Goal: Information Seeking & Learning: Learn about a topic

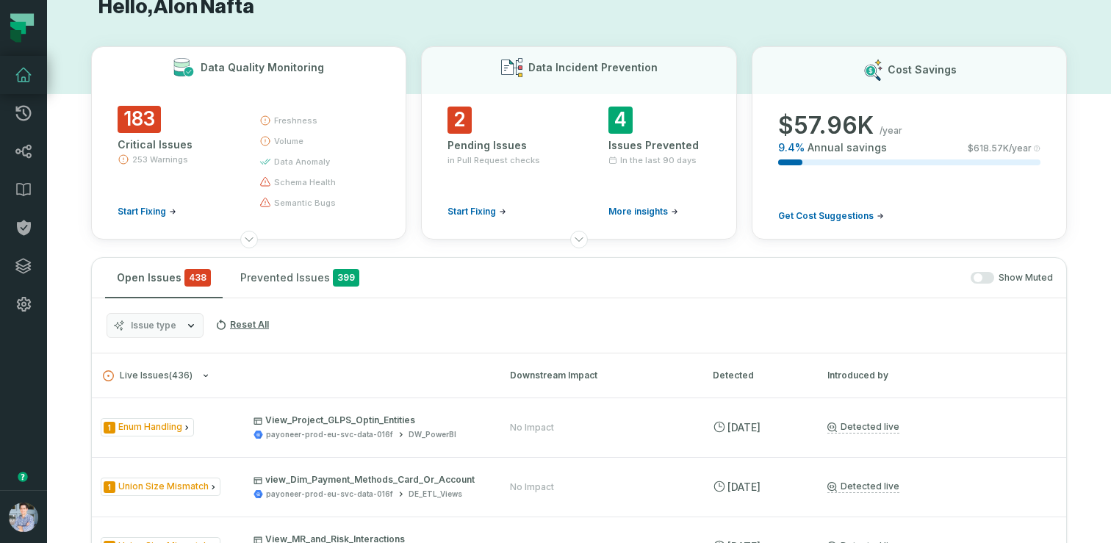
scroll to position [34, 0]
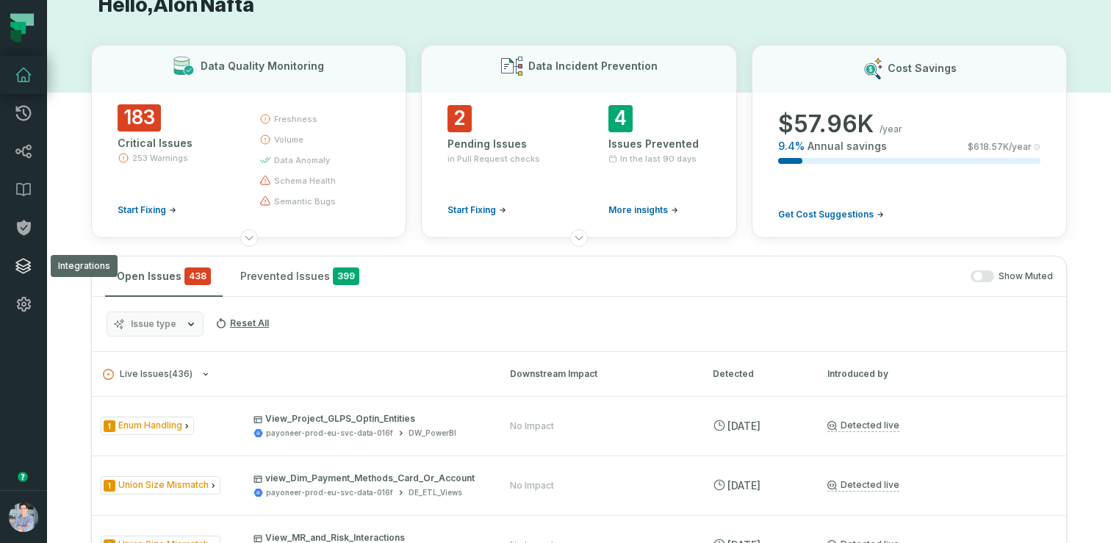
click at [26, 275] on link "Integrations" at bounding box center [23, 266] width 47 height 38
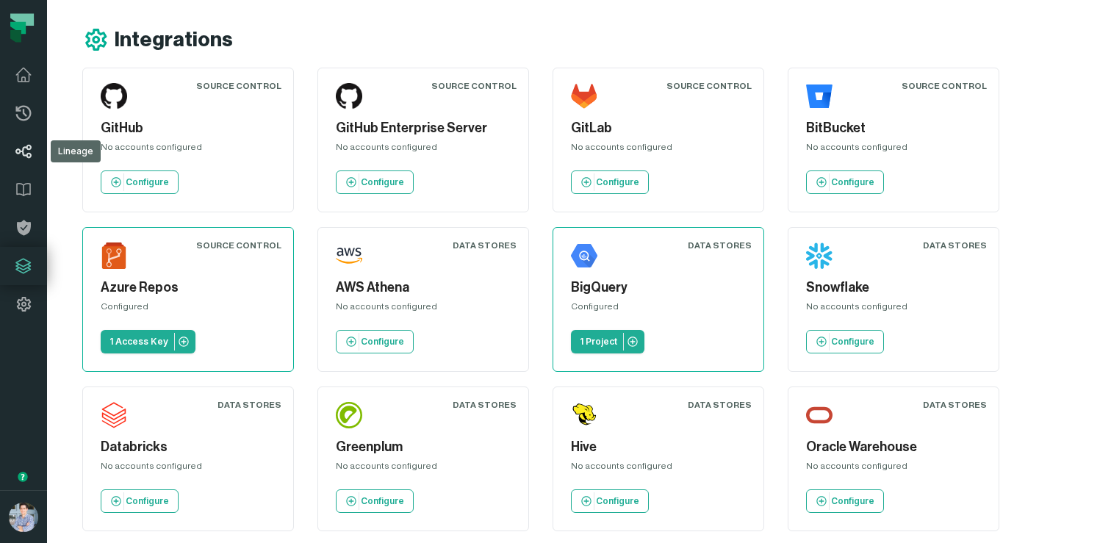
click at [29, 158] on icon at bounding box center [24, 152] width 18 height 18
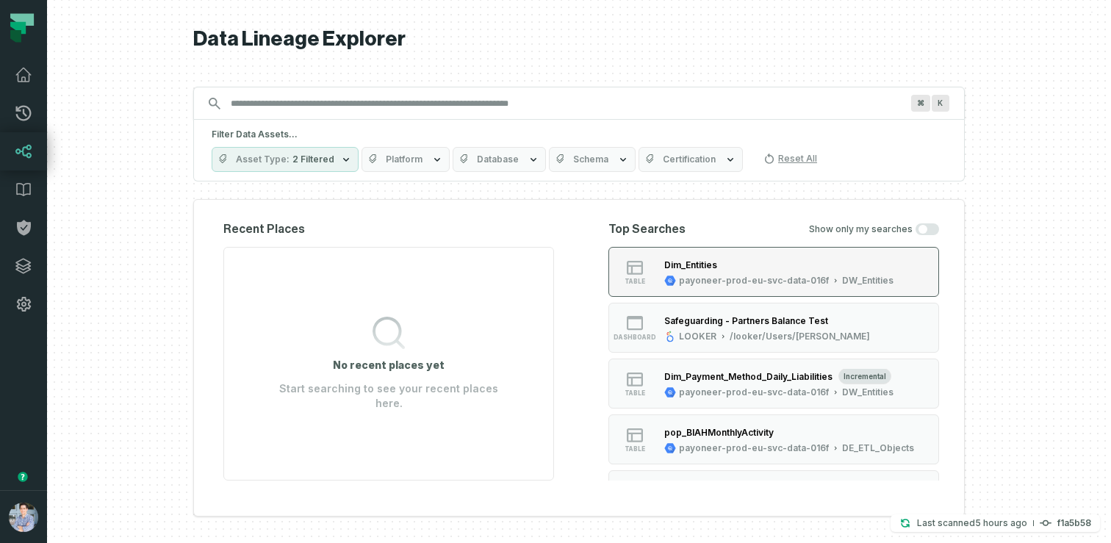
click at [705, 271] on div "Dim_Entities" at bounding box center [778, 264] width 229 height 15
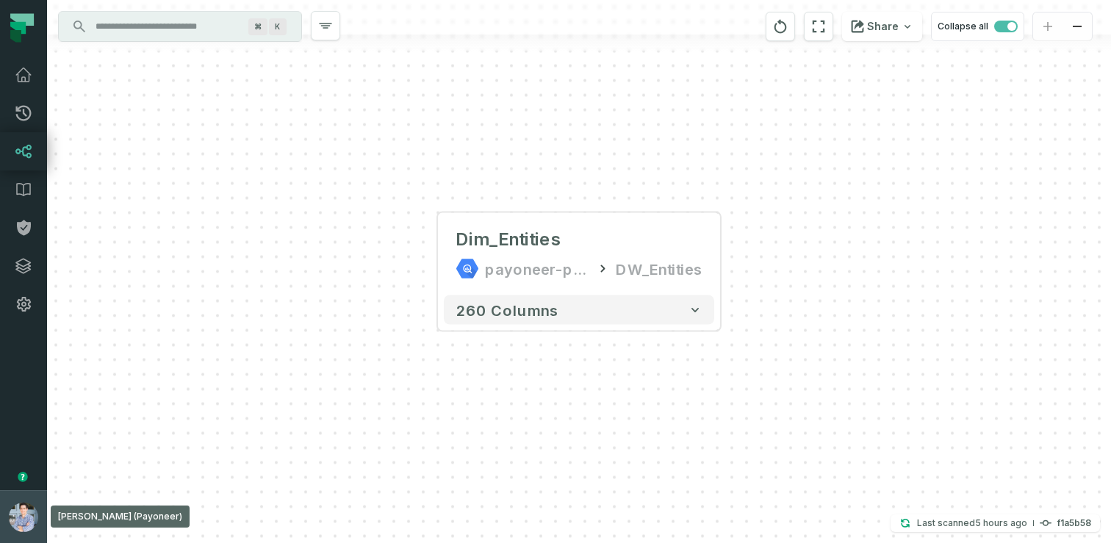
click at [5, 492] on button "Alon Nafta (Payoneer) alon@foundational.io" at bounding box center [23, 516] width 47 height 53
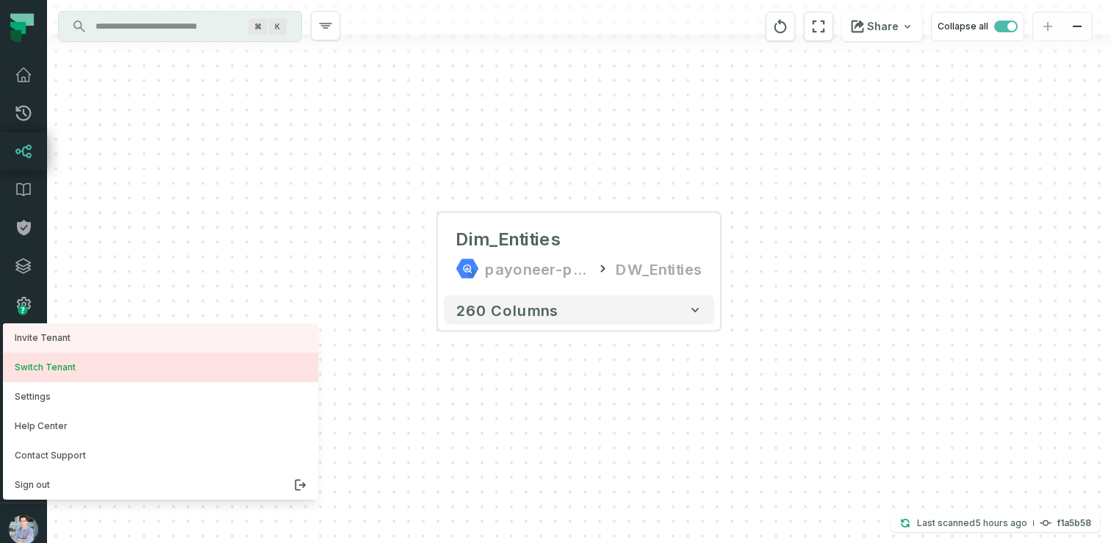
click at [58, 367] on button "Switch Tenant" at bounding box center [160, 367] width 315 height 29
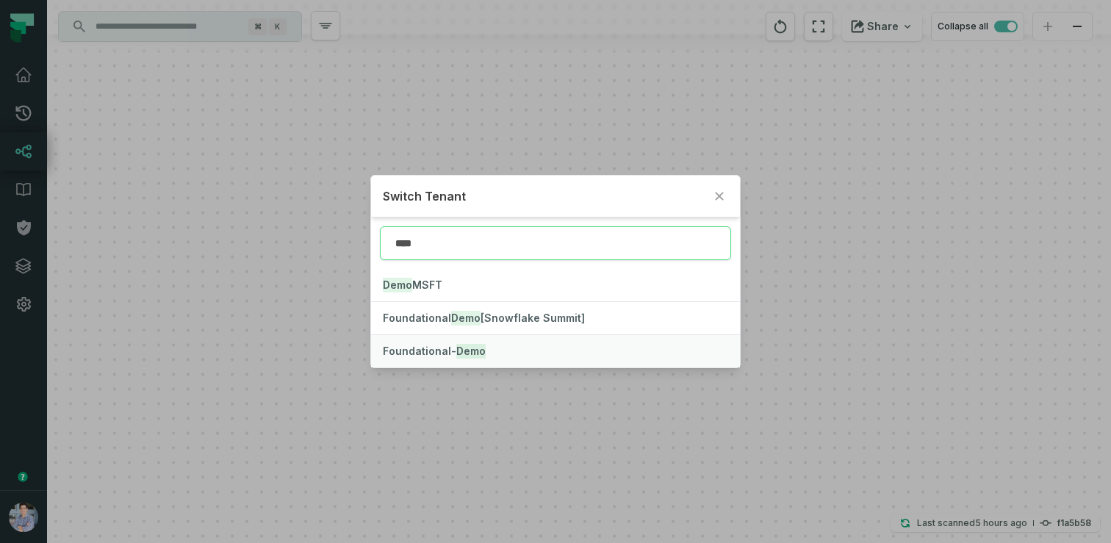
type input "****"
click at [471, 347] on mark "Demo" at bounding box center [470, 351] width 29 height 15
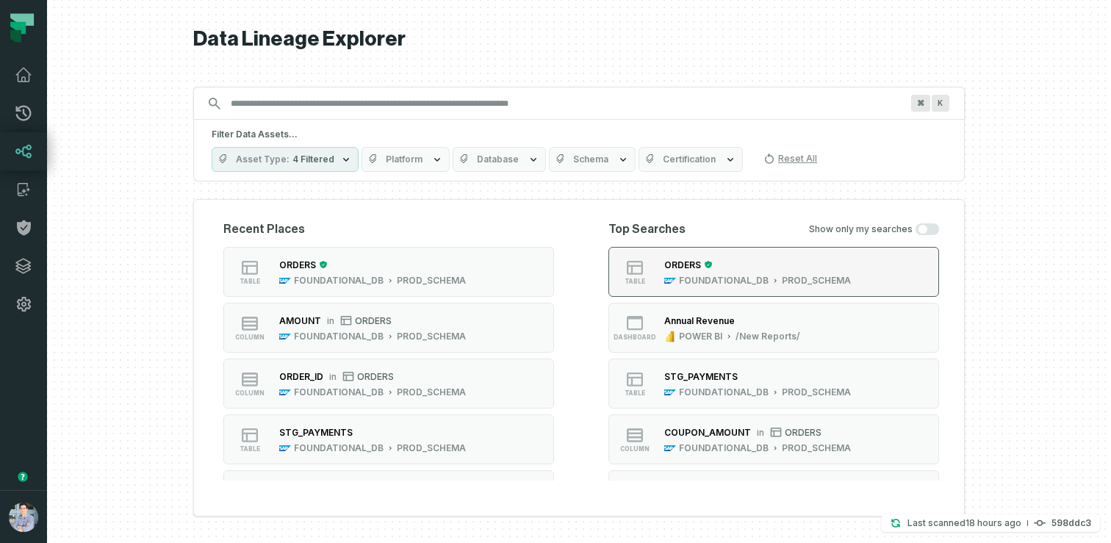
click at [670, 266] on div "ORDERS" at bounding box center [682, 264] width 37 height 11
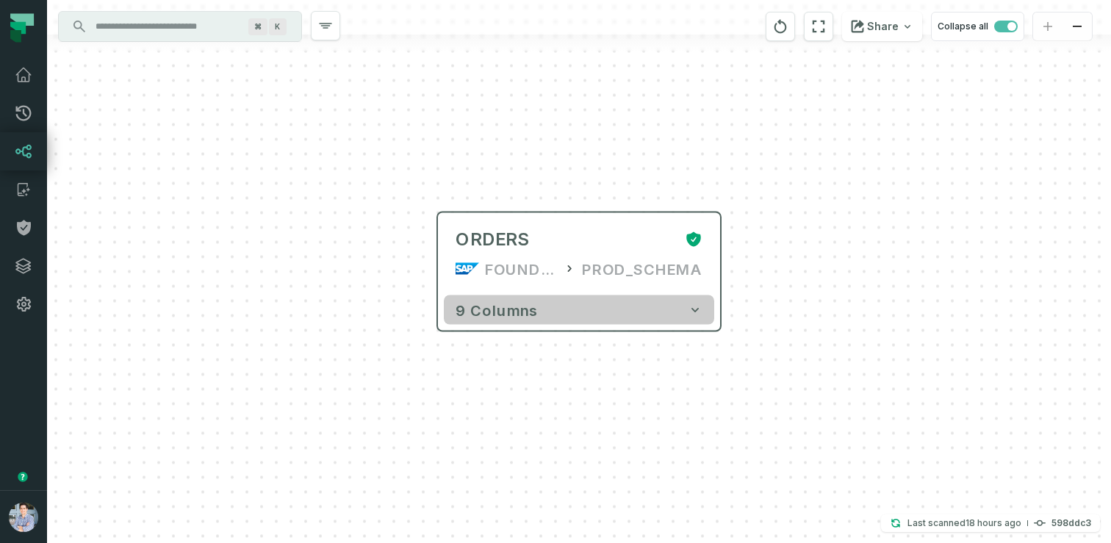
click at [490, 304] on span "9 columns" at bounding box center [497, 310] width 82 height 18
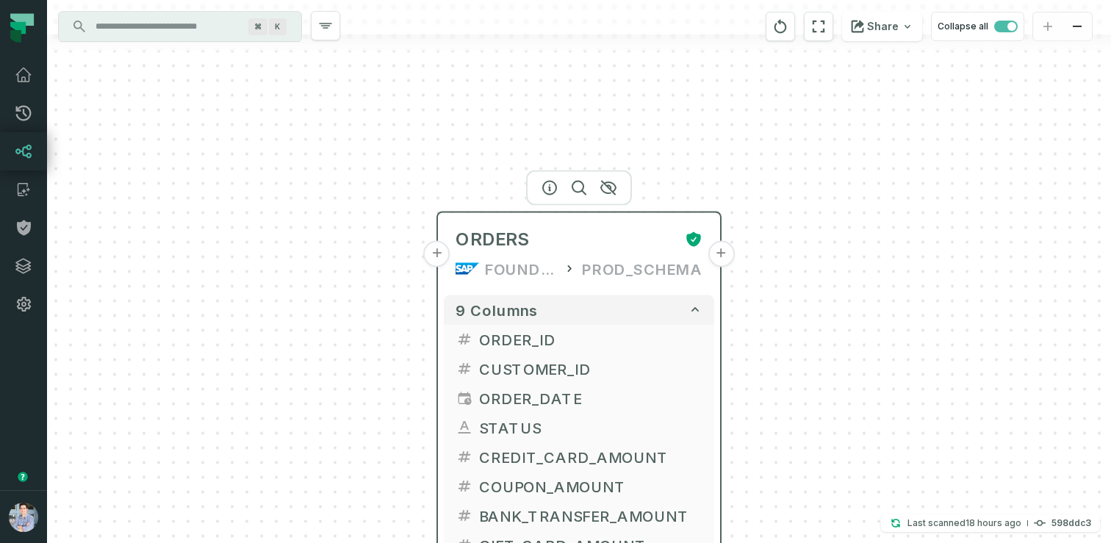
click at [442, 254] on button "+" at bounding box center [437, 254] width 26 height 26
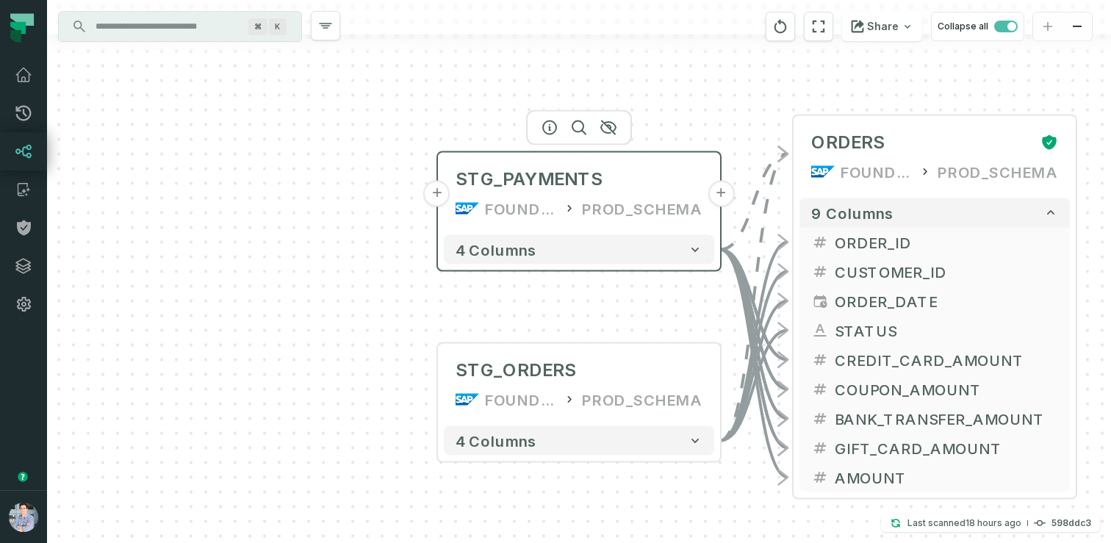
click at [438, 193] on button "+" at bounding box center [437, 194] width 26 height 26
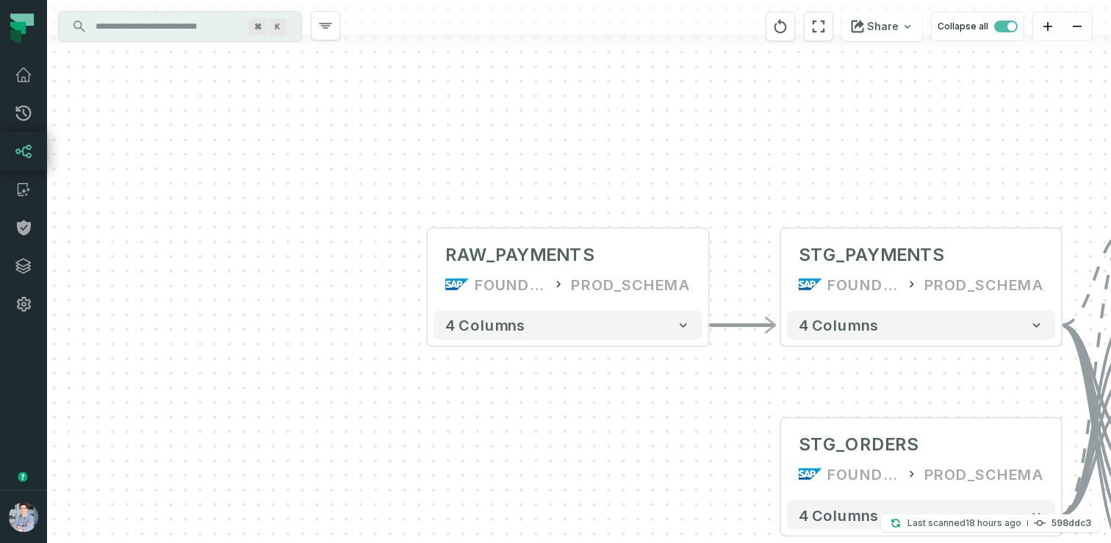
drag, startPoint x: 520, startPoint y: 363, endPoint x: 295, endPoint y: 309, distance: 231.9
click at [297, 309] on div "+ RAW_PAYMENTS FOUNDATIONAL_DB PROD_SCHEMA - 4 columns - STG_PAYMENTS FOUNDATIO…" at bounding box center [579, 271] width 1064 height 543
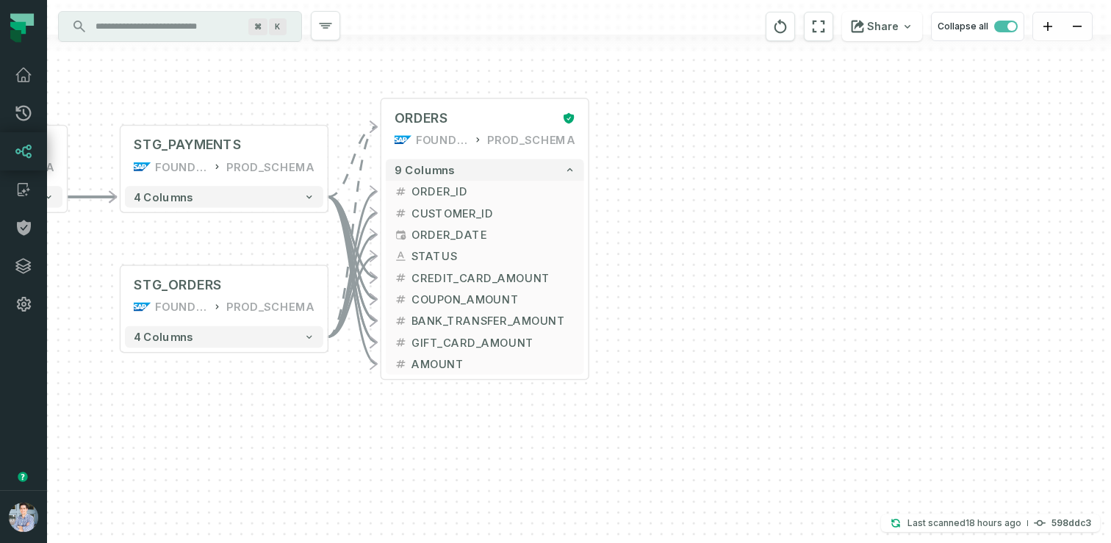
drag, startPoint x: 661, startPoint y: 342, endPoint x: 250, endPoint y: 245, distance: 422.8
click at [250, 245] on div "+ RAW_PAYMENTS FOUNDATIONAL_DB PROD_SCHEMA - 4 columns - STG_PAYMENTS FOUNDATIO…" at bounding box center [579, 271] width 1064 height 543
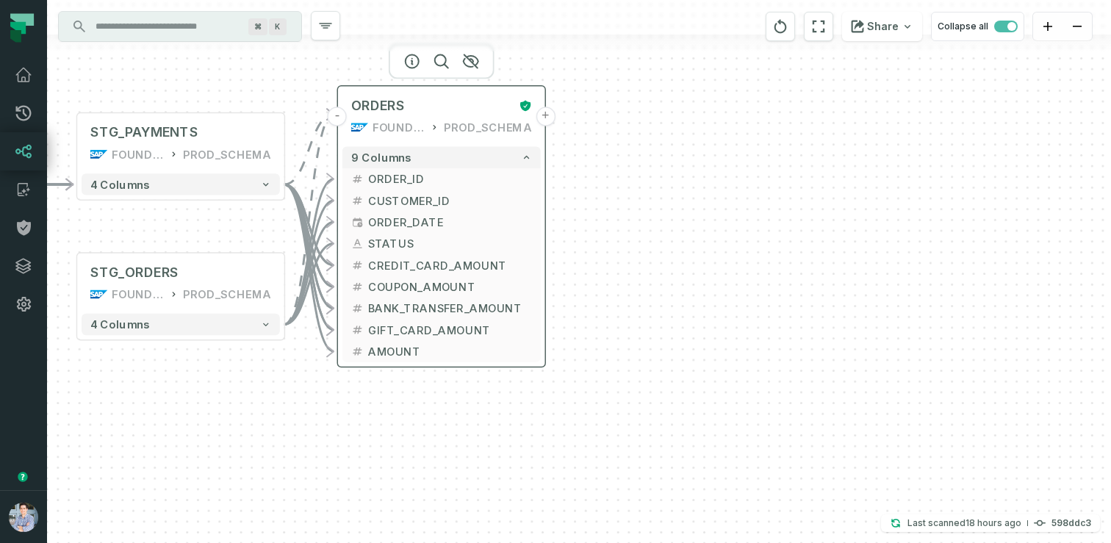
click at [547, 118] on button "+" at bounding box center [545, 116] width 19 height 19
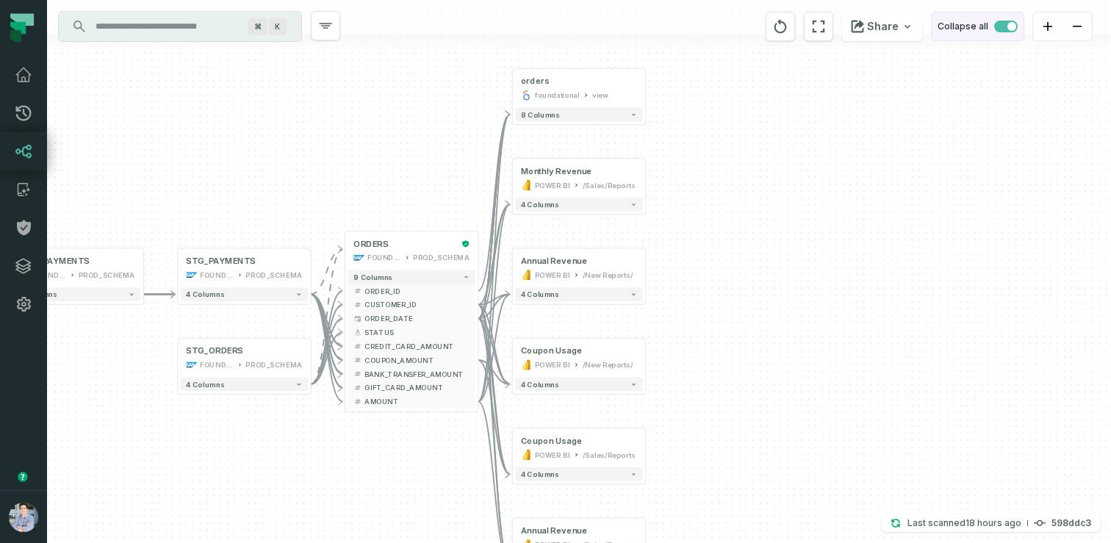
click at [1002, 21] on span "button" at bounding box center [1006, 27] width 24 height 12
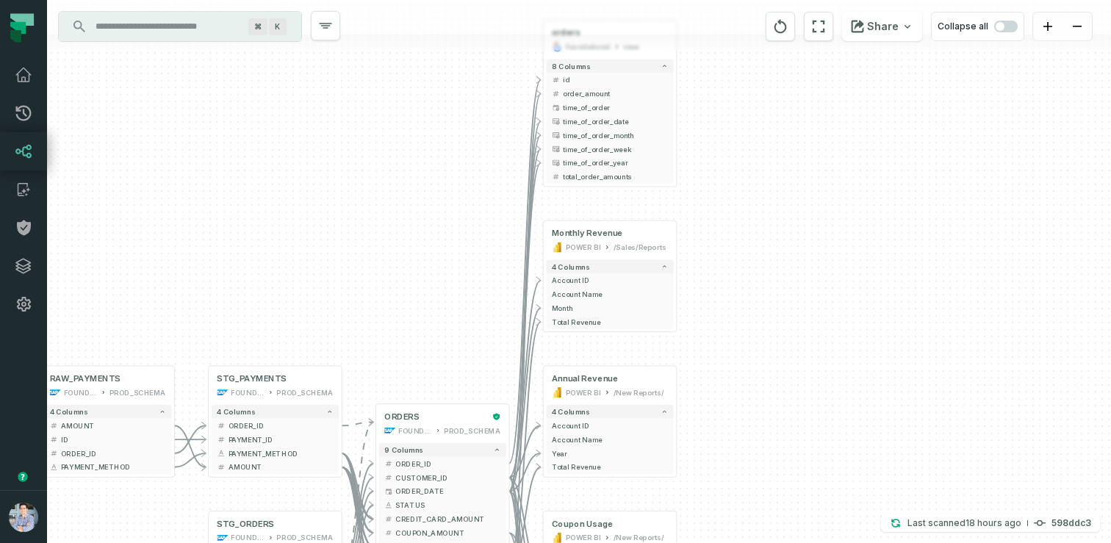
drag, startPoint x: 710, startPoint y: 367, endPoint x: 778, endPoint y: 233, distance: 150.2
click at [778, 233] on div "+ orders foundational view + 8 columns - id - order_amount + time_of_order - ti…" at bounding box center [579, 271] width 1064 height 543
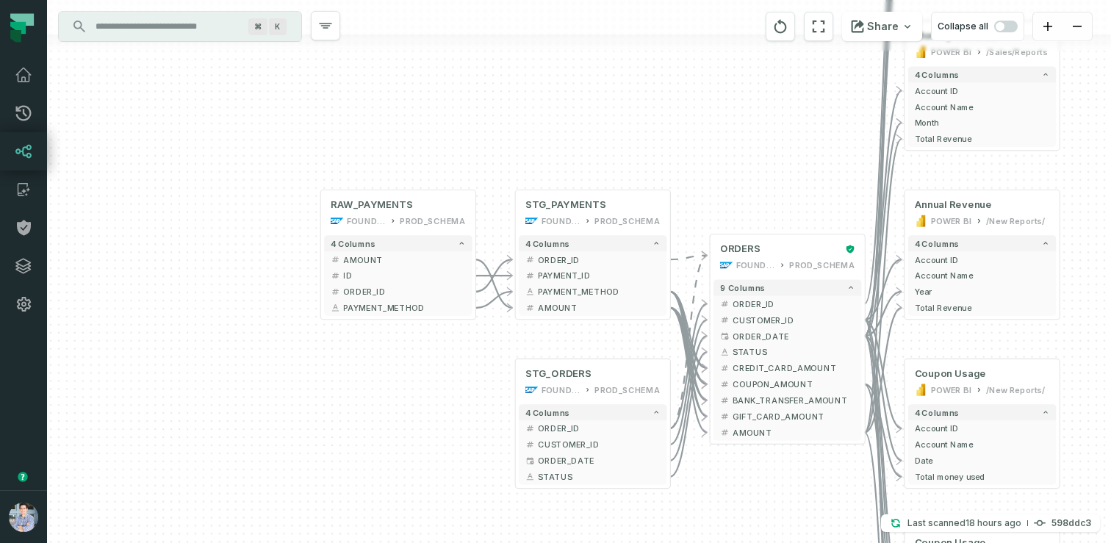
drag, startPoint x: 185, startPoint y: 462, endPoint x: 474, endPoint y: 391, distance: 297.5
click at [474, 391] on div "+ orders foundational view + 8 columns - id - order_amount + time_of_order - ti…" at bounding box center [579, 271] width 1064 height 543
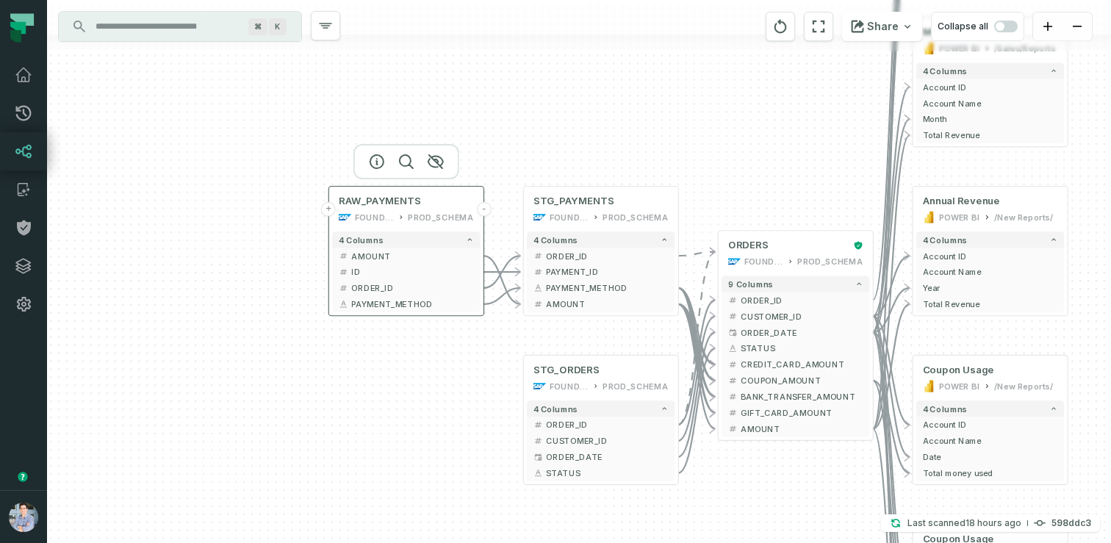
click at [329, 209] on button "+" at bounding box center [328, 209] width 15 height 15
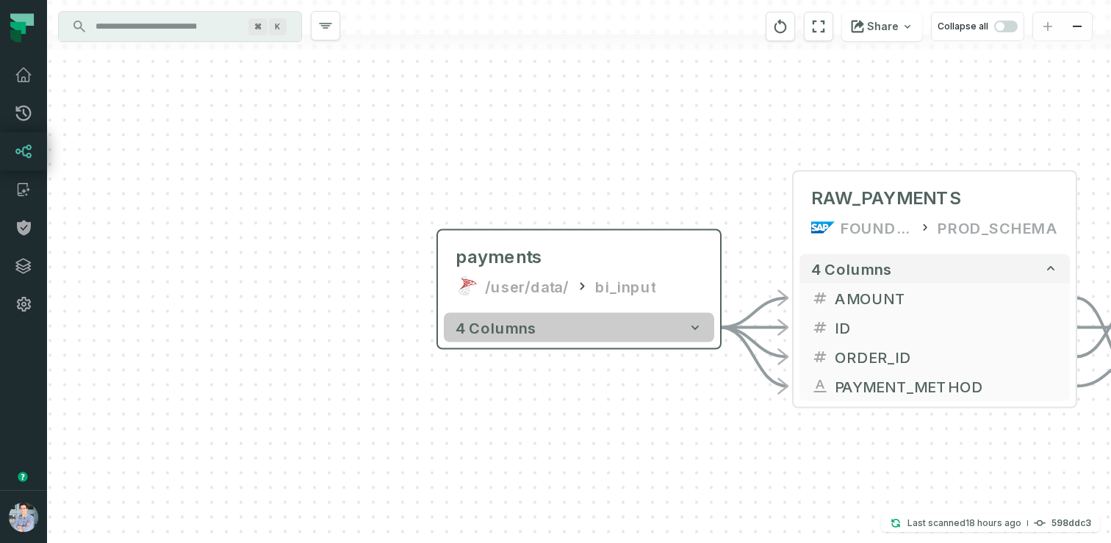
click at [509, 326] on span "4 columns" at bounding box center [496, 328] width 81 height 18
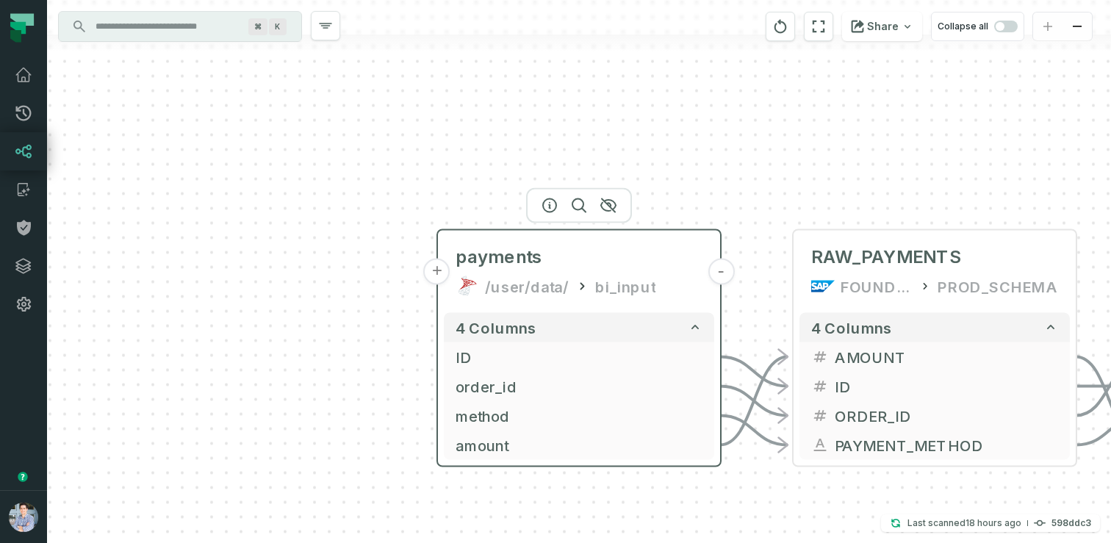
click at [441, 268] on button "+" at bounding box center [437, 272] width 26 height 26
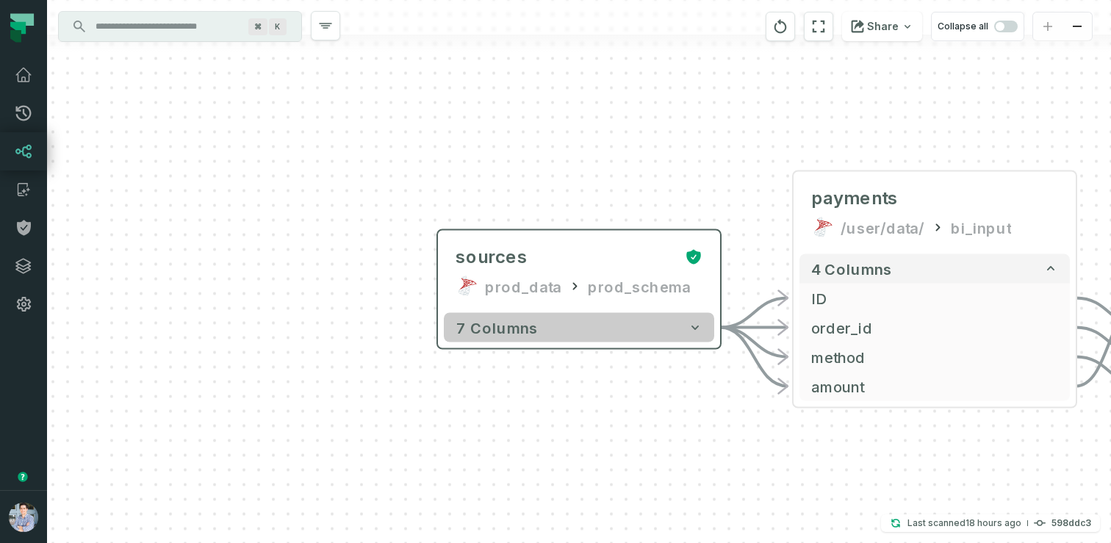
click at [550, 341] on button "7 columns" at bounding box center [579, 327] width 270 height 29
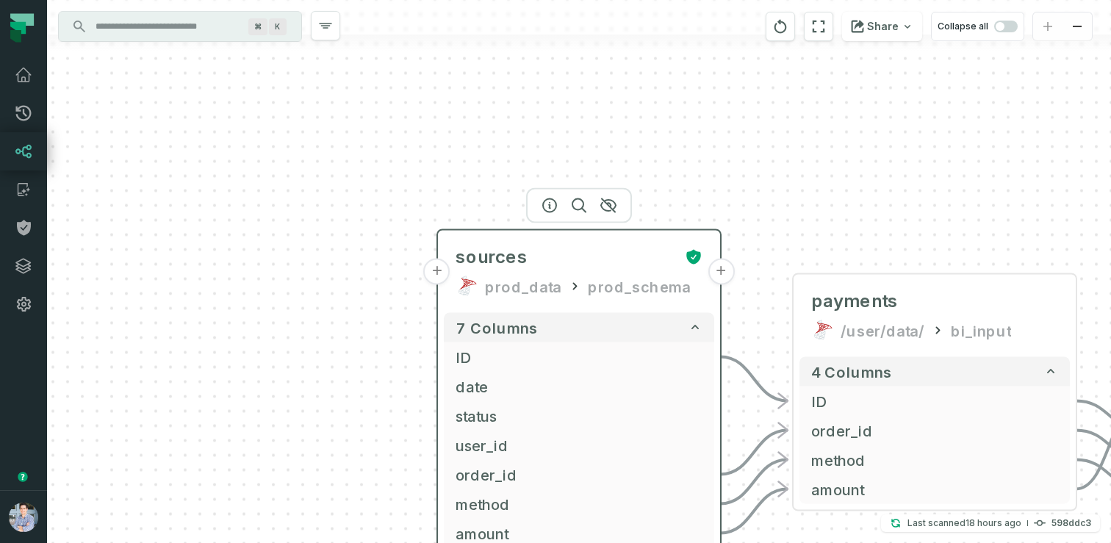
click at [444, 271] on button "+" at bounding box center [437, 272] width 26 height 26
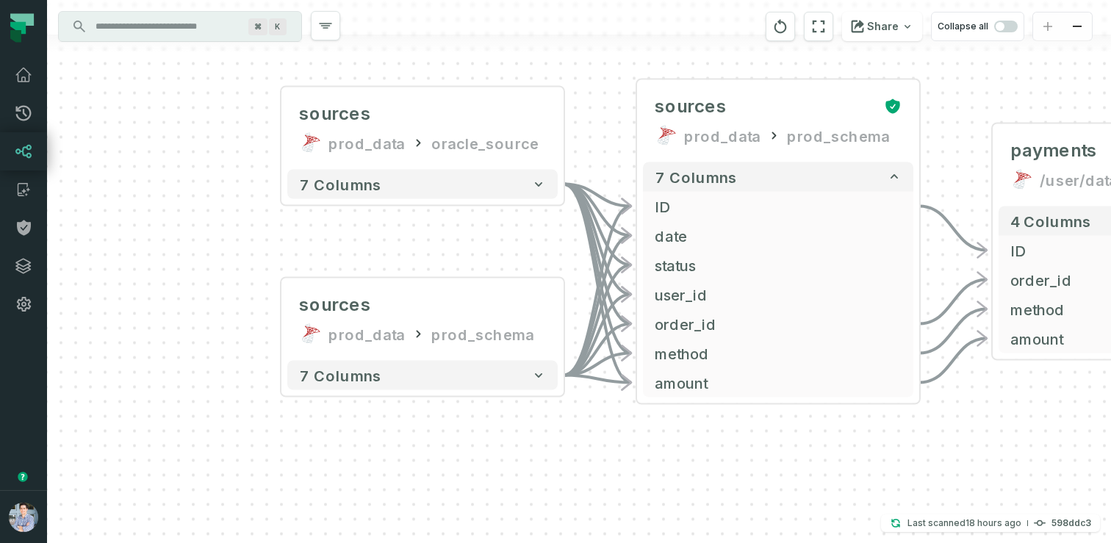
drag, startPoint x: 411, startPoint y: 361, endPoint x: 254, endPoint y: 295, distance: 169.7
click at [254, 295] on div "sources prod_data oracle_source - 7 columns sources prod_data prod_schema - 7 c…" at bounding box center [579, 271] width 1064 height 543
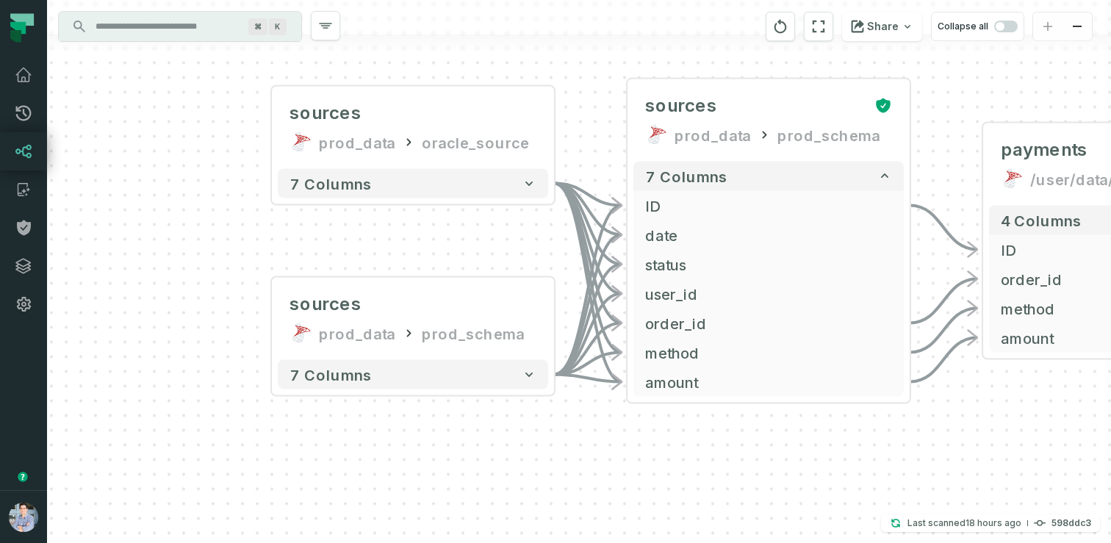
drag, startPoint x: 703, startPoint y: 445, endPoint x: 467, endPoint y: 406, distance: 239.1
click at [467, 406] on div "sources prod_data oracle_source - 7 columns sources prod_data prod_schema - 7 c…" at bounding box center [579, 271] width 1064 height 543
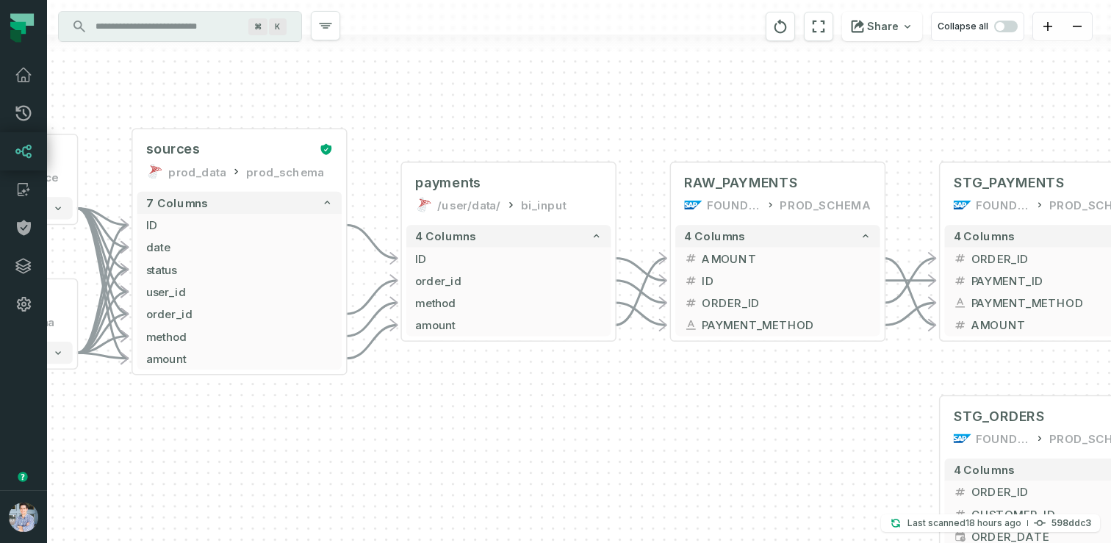
drag, startPoint x: 968, startPoint y: 435, endPoint x: 545, endPoint y: 431, distance: 423.3
click at [545, 431] on div "sources prod_data oracle_source - 7 columns sources prod_data prod_schema - 7 c…" at bounding box center [579, 271] width 1064 height 543
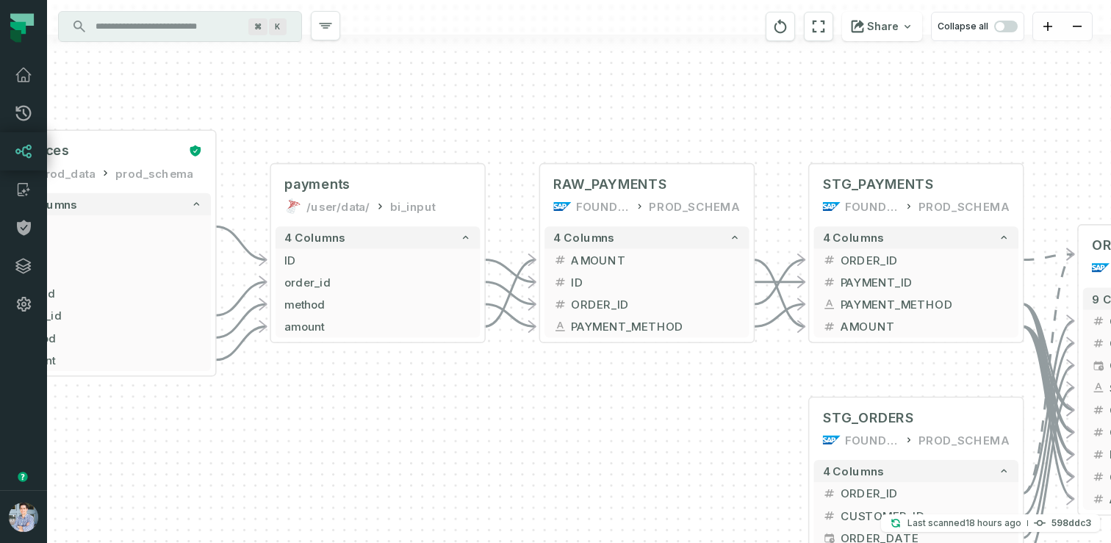
drag, startPoint x: 839, startPoint y: 381, endPoint x: 722, endPoint y: 379, distance: 116.9
click at [722, 379] on div "sources prod_data oracle_source - 7 columns sources prod_data prod_schema - 7 c…" at bounding box center [579, 271] width 1064 height 543
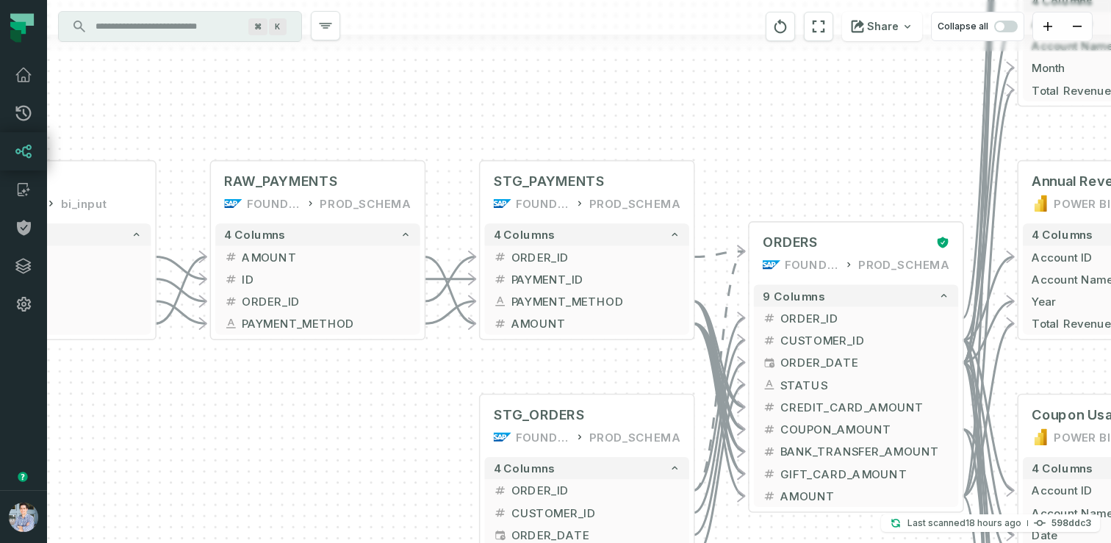
drag, startPoint x: 645, startPoint y: 431, endPoint x: 241, endPoint y: 428, distance: 403.5
click at [241, 428] on div "sources prod_data oracle_source - 7 columns sources prod_data prod_schema - 7 c…" at bounding box center [579, 271] width 1064 height 543
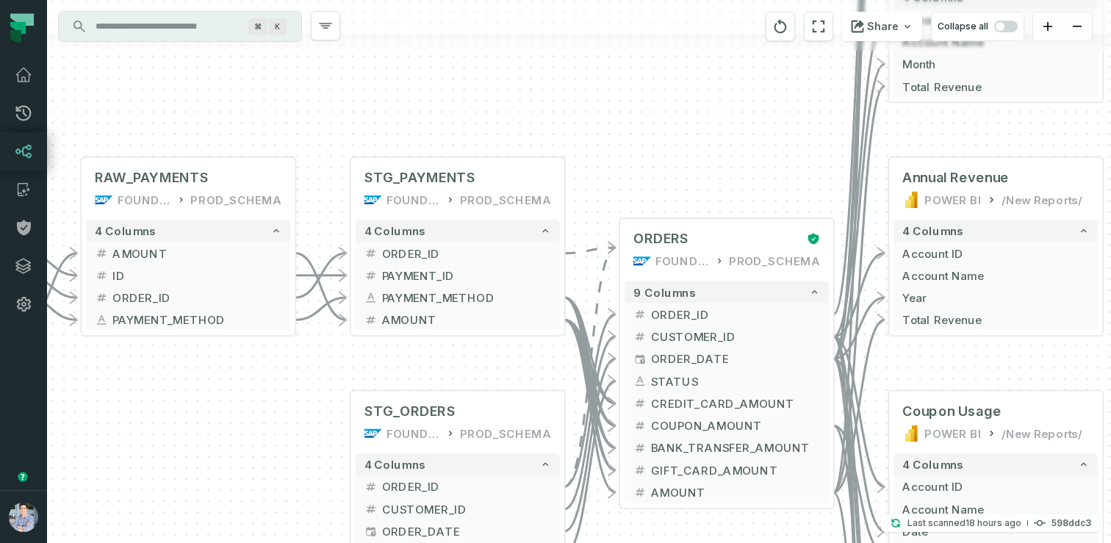
drag, startPoint x: 445, startPoint y: 375, endPoint x: 64, endPoint y: 370, distance: 380.7
click at [64, 370] on div "sources prod_data oracle_source - 7 columns sources prod_data prod_schema - 7 c…" at bounding box center [579, 271] width 1064 height 543
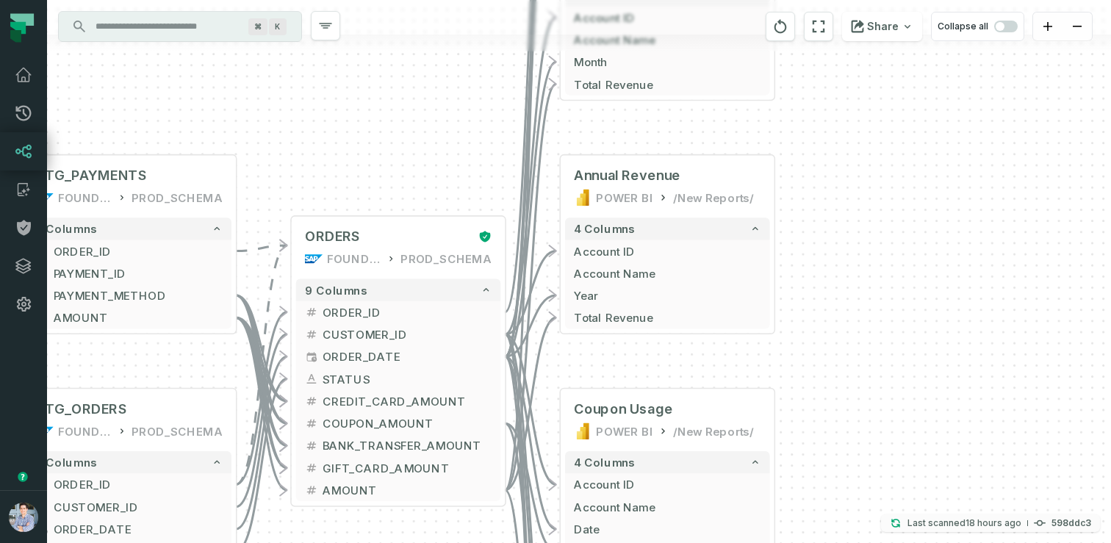
click at [955, 525] on p "Last scanned 8/27/2025, 6:23:16 PM" at bounding box center [965, 523] width 114 height 15
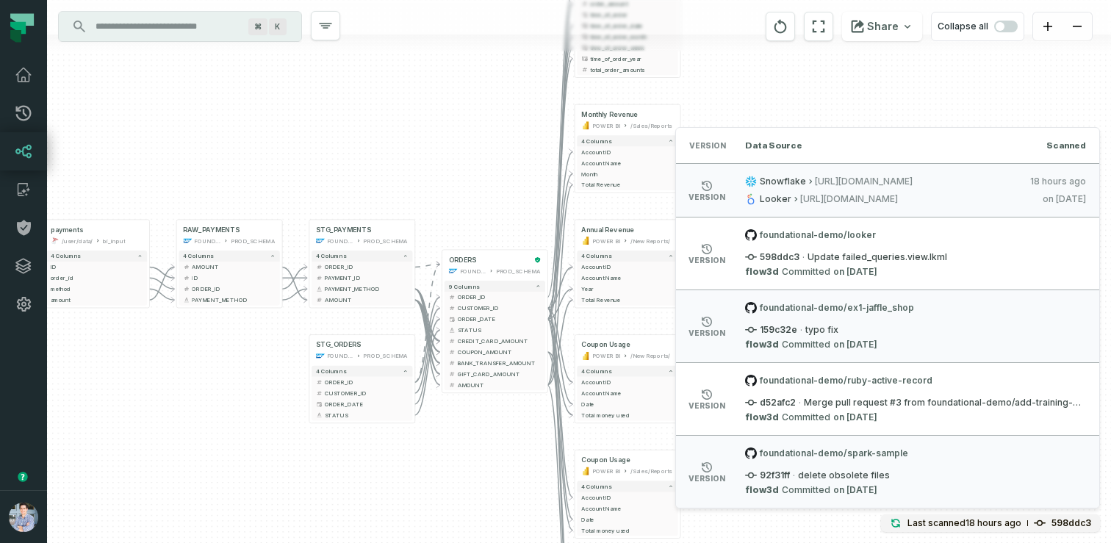
drag, startPoint x: 173, startPoint y: 400, endPoint x: 248, endPoint y: 353, distance: 89.1
click at [248, 353] on div "sources prod_data oracle_source - 7 columns sources prod_data prod_schema - 7 c…" at bounding box center [579, 271] width 1064 height 543
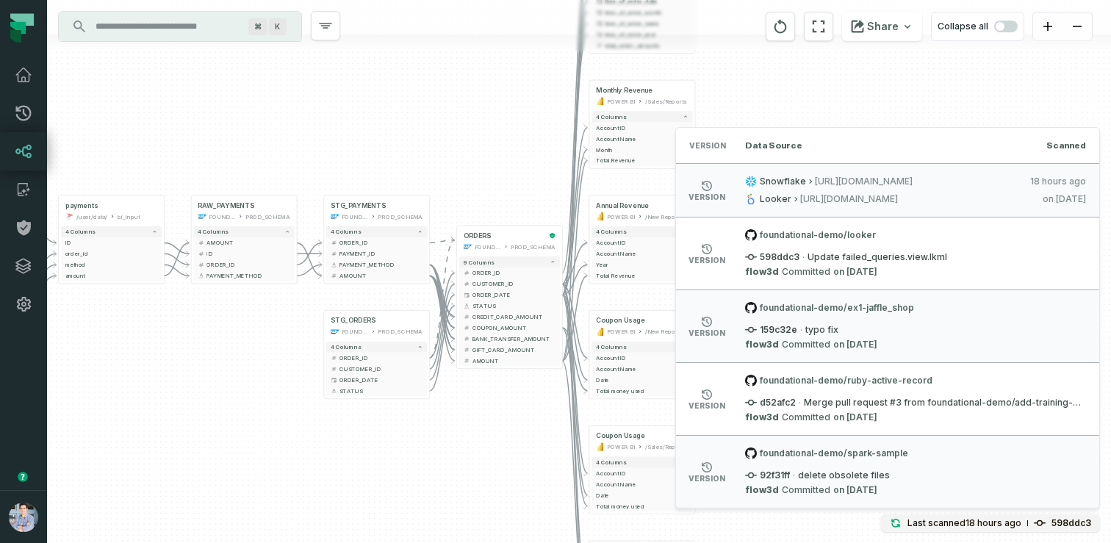
drag, startPoint x: 267, startPoint y: 377, endPoint x: 287, endPoint y: 343, distance: 39.6
click at [287, 343] on div "sources prod_data oracle_source - 7 columns sources prod_data prod_schema - 7 c…" at bounding box center [579, 271] width 1064 height 543
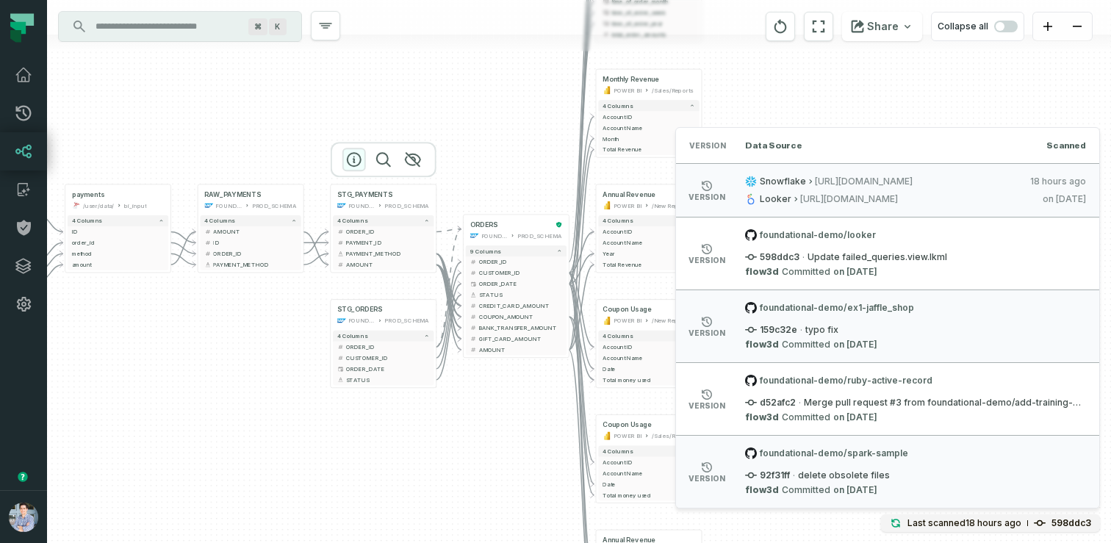
click at [359, 159] on icon "button" at bounding box center [354, 160] width 18 height 18
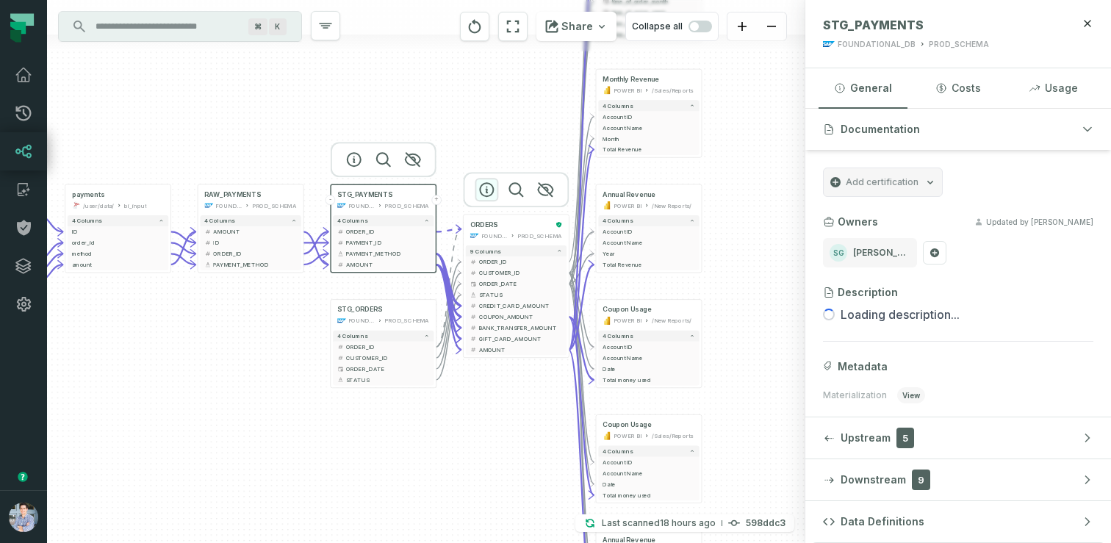
click at [487, 193] on icon "button" at bounding box center [487, 190] width 18 height 18
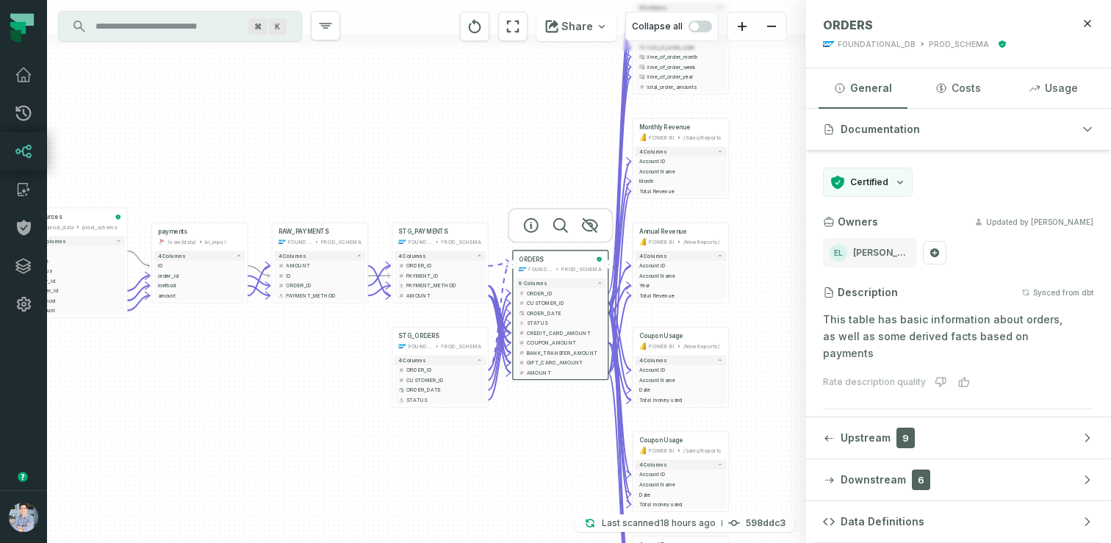
drag, startPoint x: 296, startPoint y: 344, endPoint x: 359, endPoint y: 366, distance: 66.9
click at [359, 366] on div "sources prod_data oracle_source - 7 columns sources prod_data prod_schema - 7 c…" at bounding box center [426, 271] width 758 height 543
click at [29, 121] on icon at bounding box center [24, 113] width 18 height 18
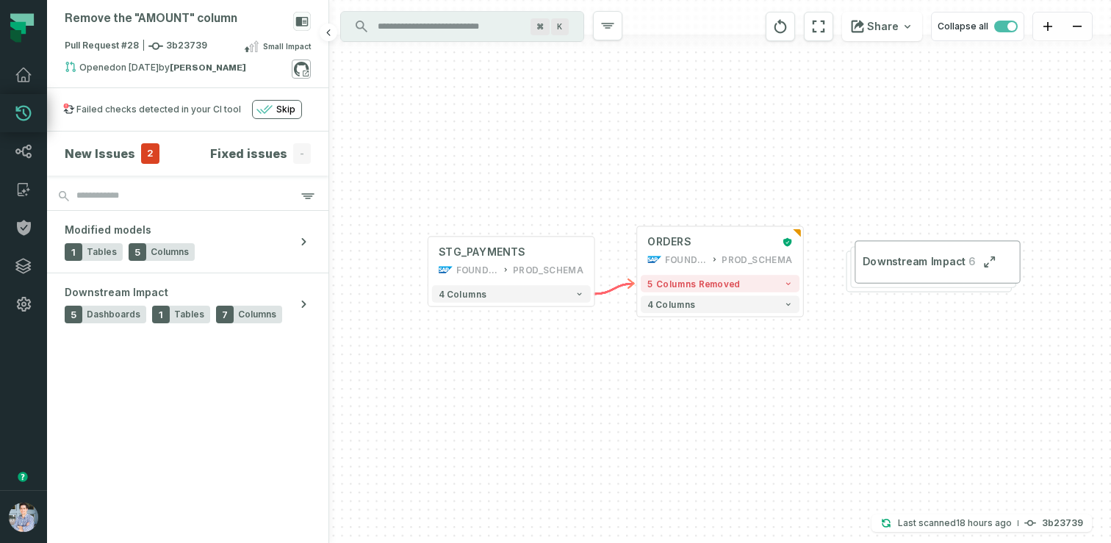
click at [298, 73] on icon at bounding box center [301, 69] width 19 height 19
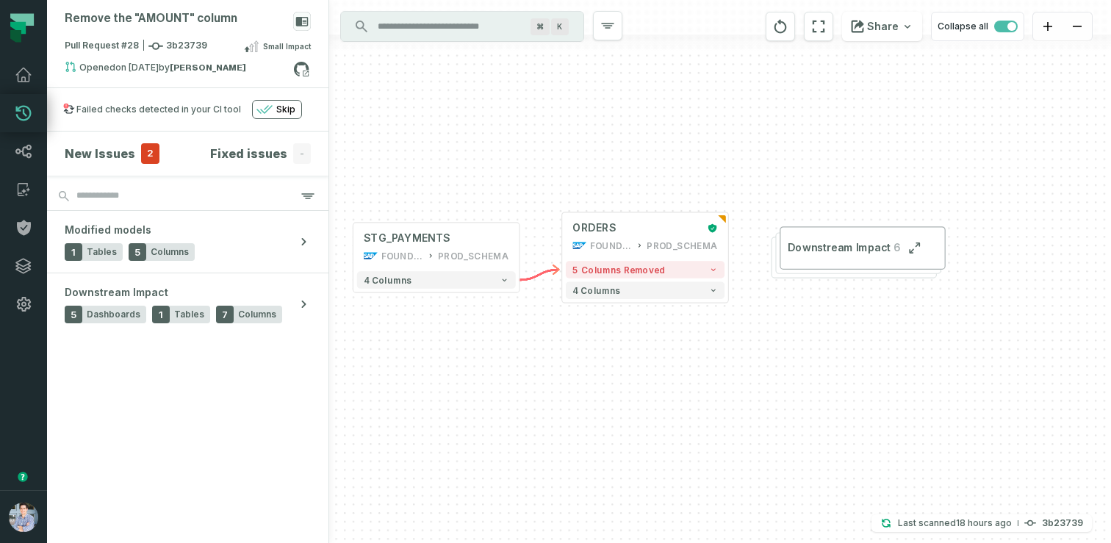
drag, startPoint x: 753, startPoint y: 364, endPoint x: 659, endPoint y: 345, distance: 95.3
click at [659, 345] on div "+ ORDERS FOUNDATIONAL_DB PROD_SCHEMA + 5 columns removed 4 columns + STG_PAYMEN…" at bounding box center [720, 271] width 782 height 543
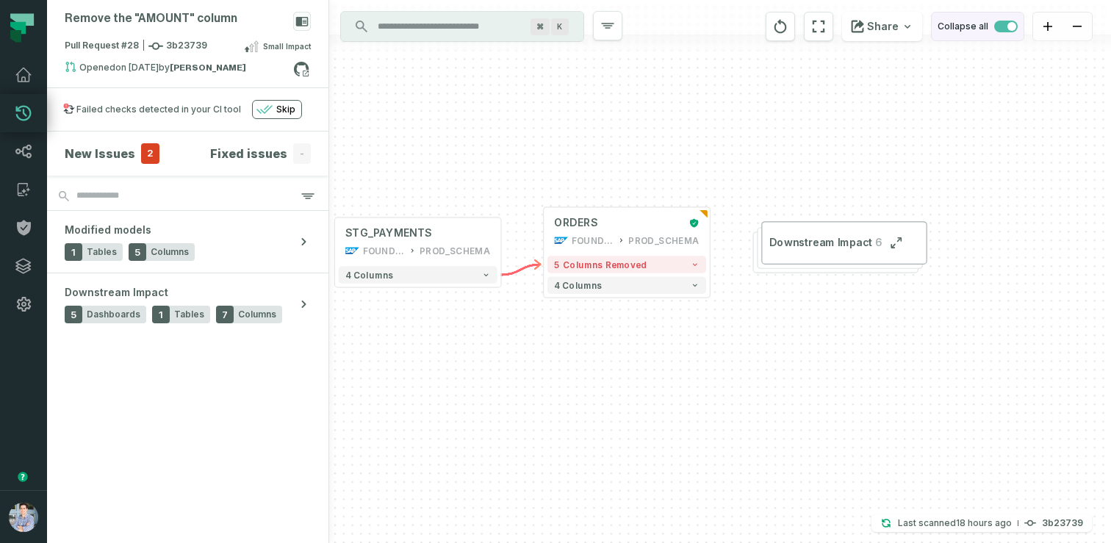
click at [1007, 15] on button "Collapse all" at bounding box center [977, 26] width 93 height 29
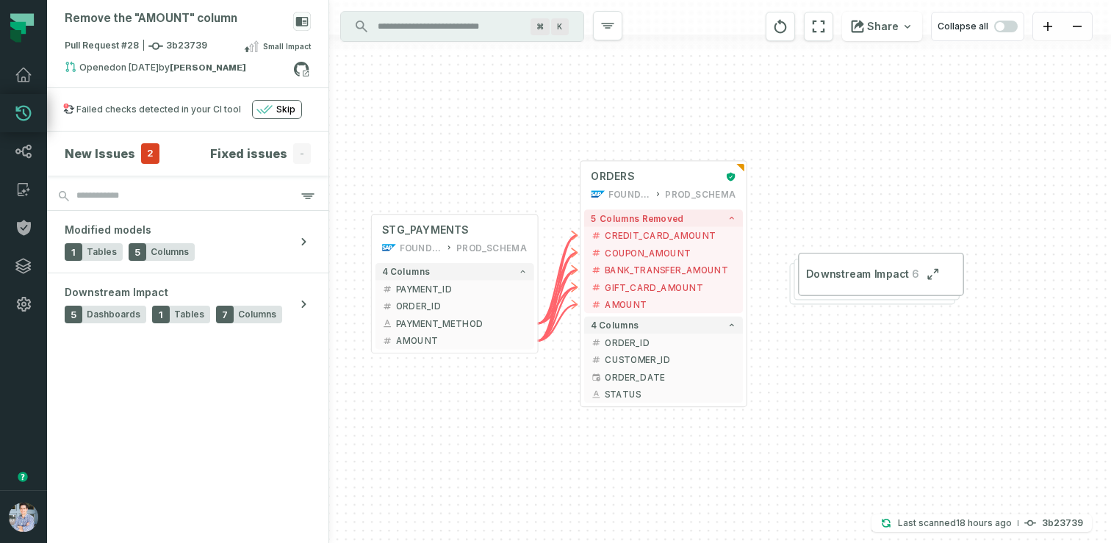
drag, startPoint x: 456, startPoint y: 225, endPoint x: 492, endPoint y: 176, distance: 61.0
click at [492, 176] on div "+ ORDERS FOUNDATIONAL_DB PROD_SCHEMA + 5 columns removed - CREDIT_CARD_AMOUNT -…" at bounding box center [720, 271] width 782 height 543
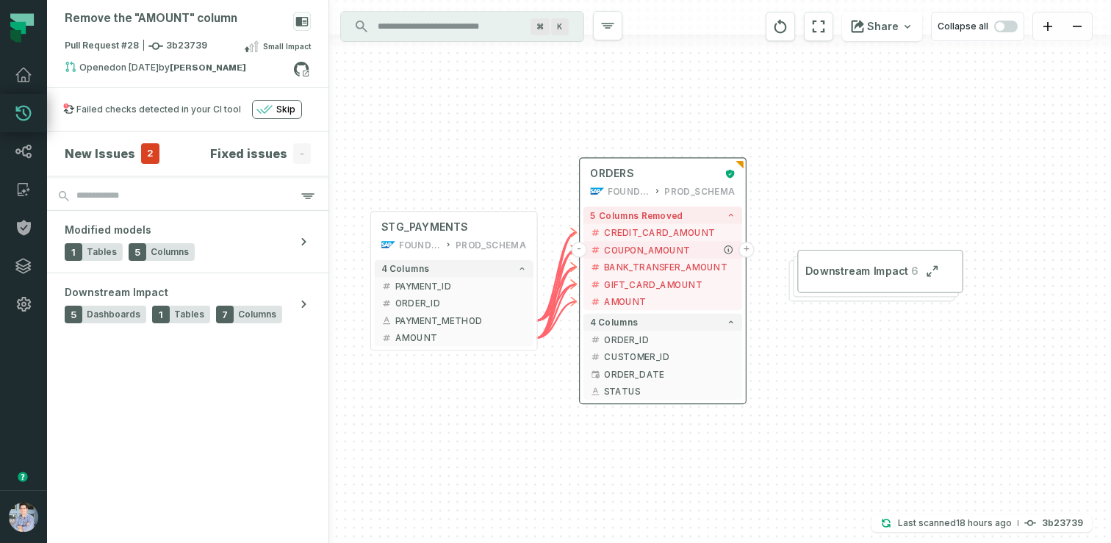
click at [746, 250] on button "+" at bounding box center [746, 249] width 15 height 15
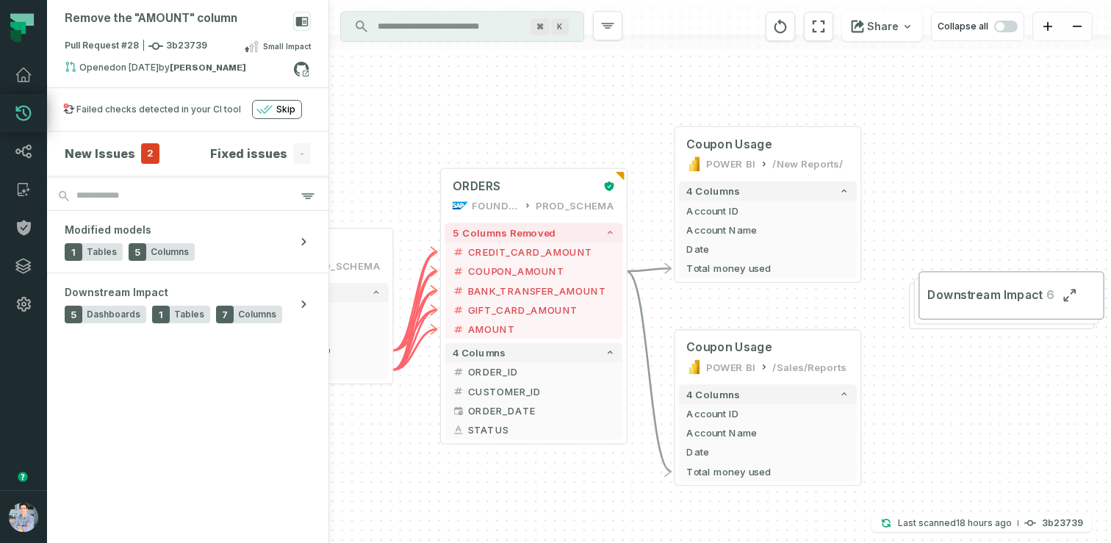
drag, startPoint x: 520, startPoint y: 206, endPoint x: 556, endPoint y: 112, distance: 100.7
click at [556, 112] on div "+ Coupon Usage POWER BI /New Reports/ 4 columns + Account ID + Account Name + D…" at bounding box center [720, 271] width 782 height 543
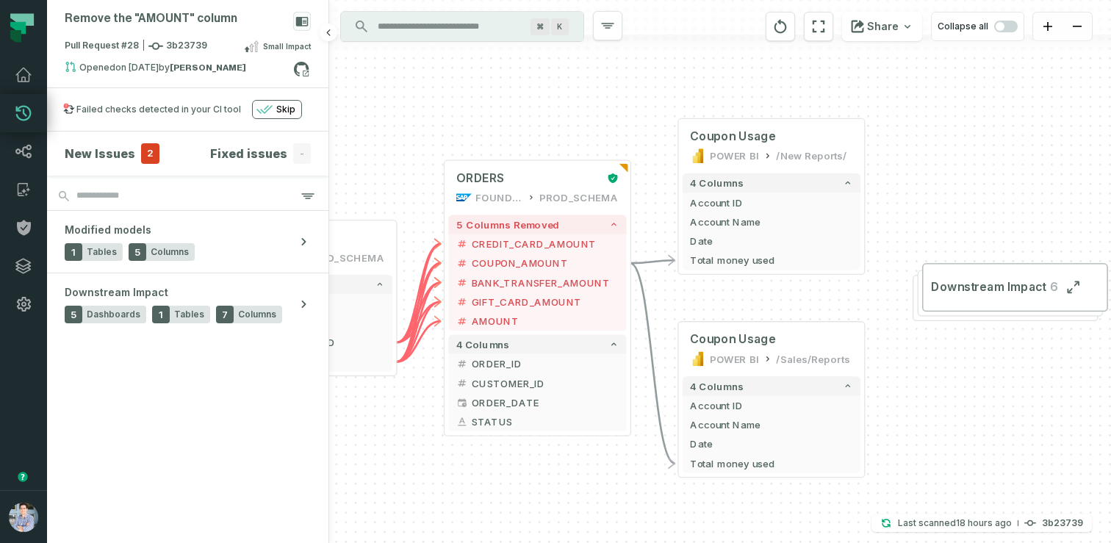
click at [125, 153] on h4 "New Issues" at bounding box center [100, 154] width 71 height 18
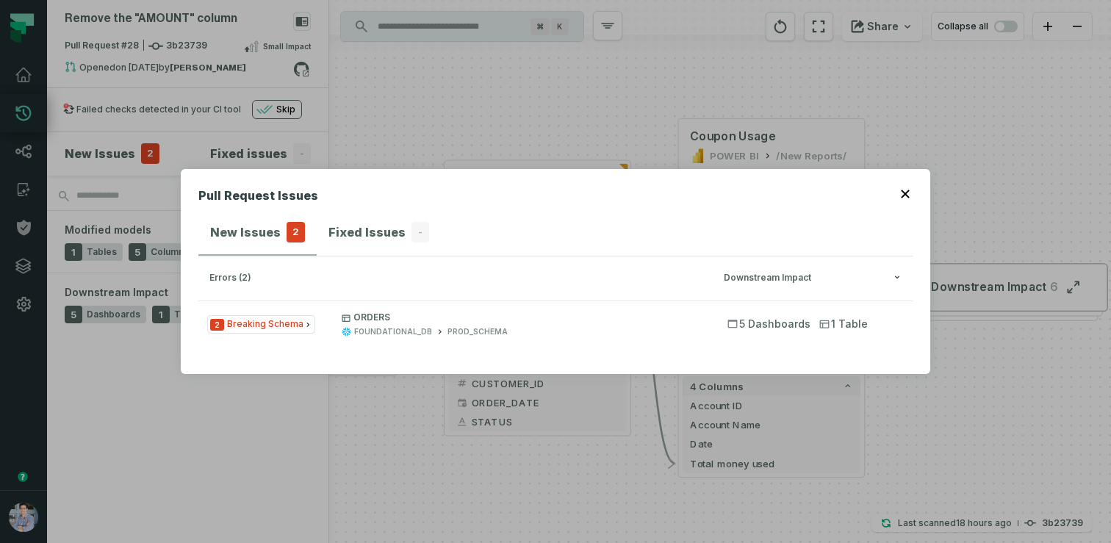
click at [904, 190] on icon "button" at bounding box center [905, 194] width 9 height 9
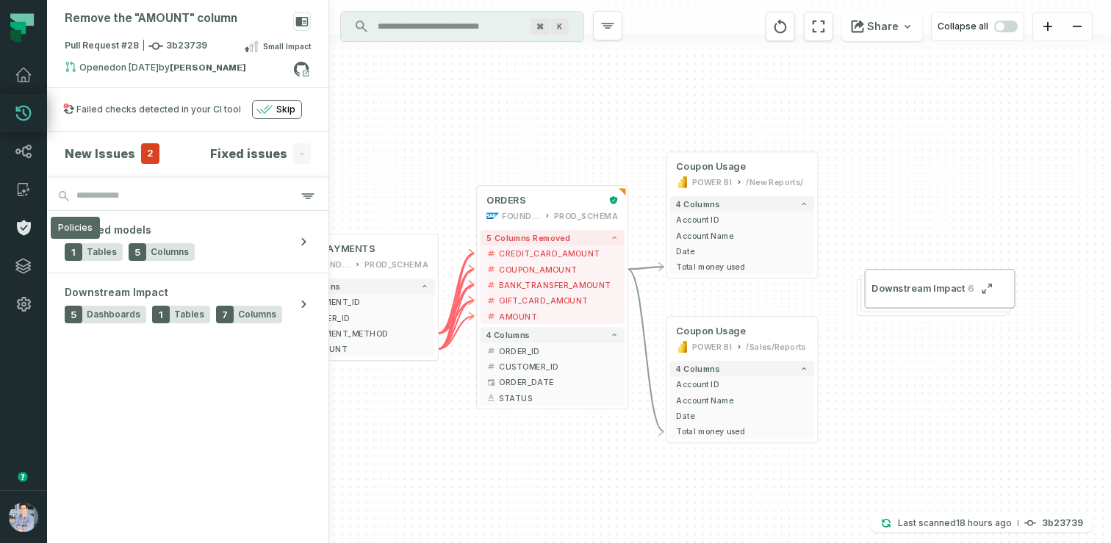
click at [27, 226] on icon at bounding box center [24, 227] width 14 height 15
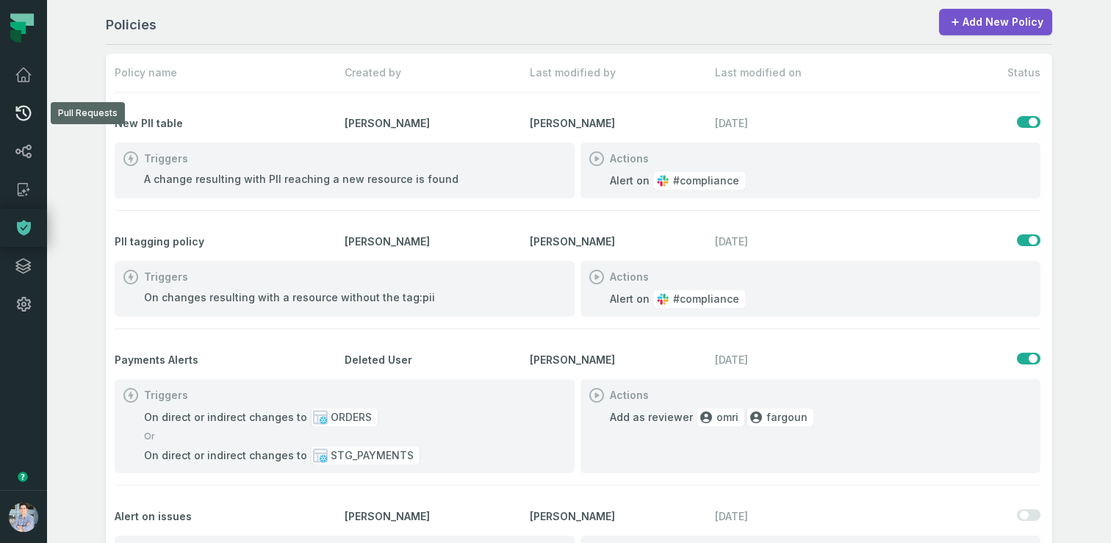
click at [25, 110] on icon at bounding box center [24, 113] width 18 height 18
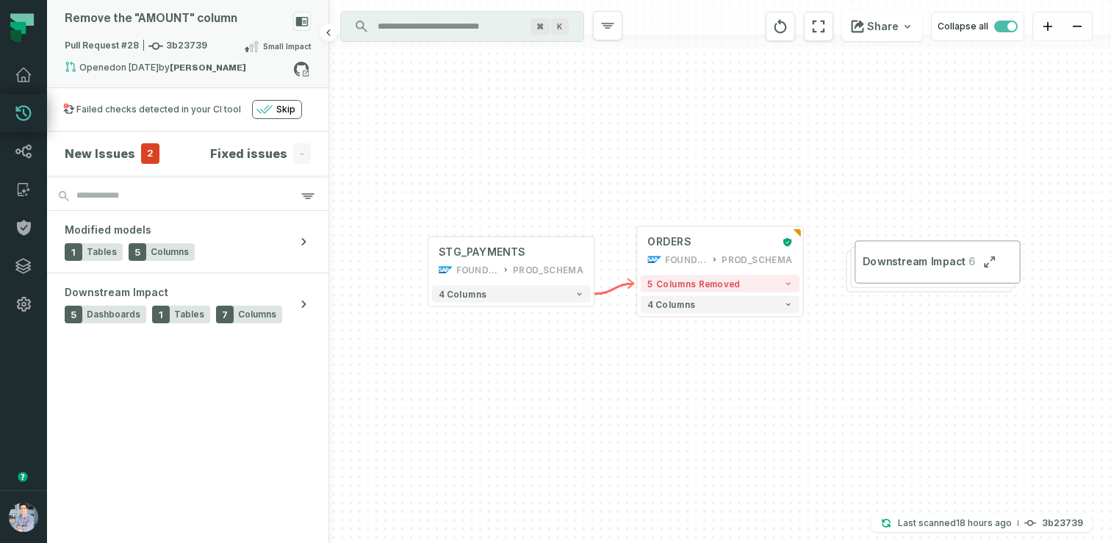
click at [259, 25] on div "Remove the "AMOUNT" column" at bounding box center [188, 25] width 246 height 26
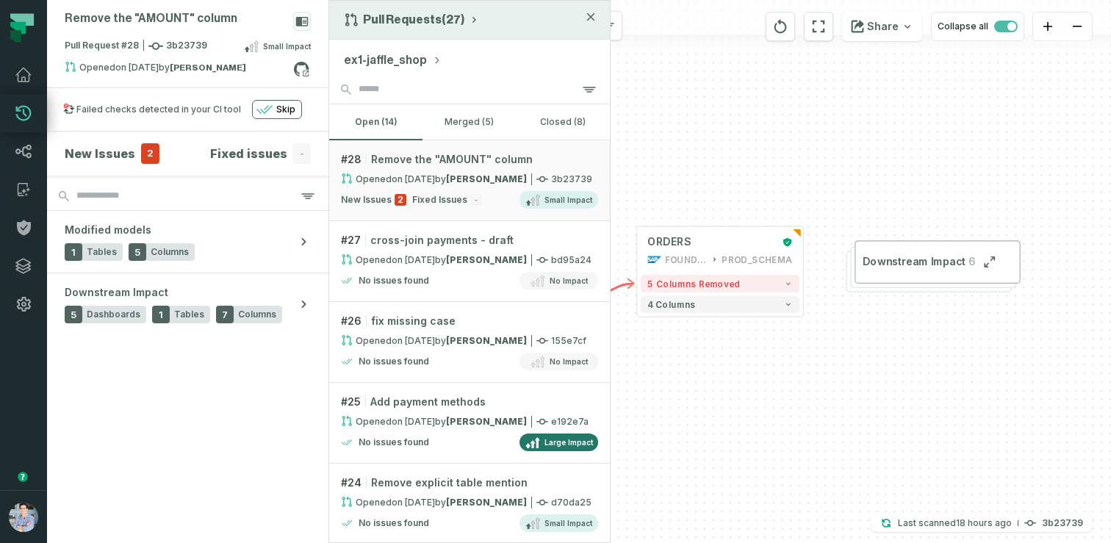
click at [435, 22] on button "Pull Requests (27)" at bounding box center [412, 19] width 136 height 15
click at [391, 88] on div "History of Changes" at bounding box center [417, 83] width 151 height 29
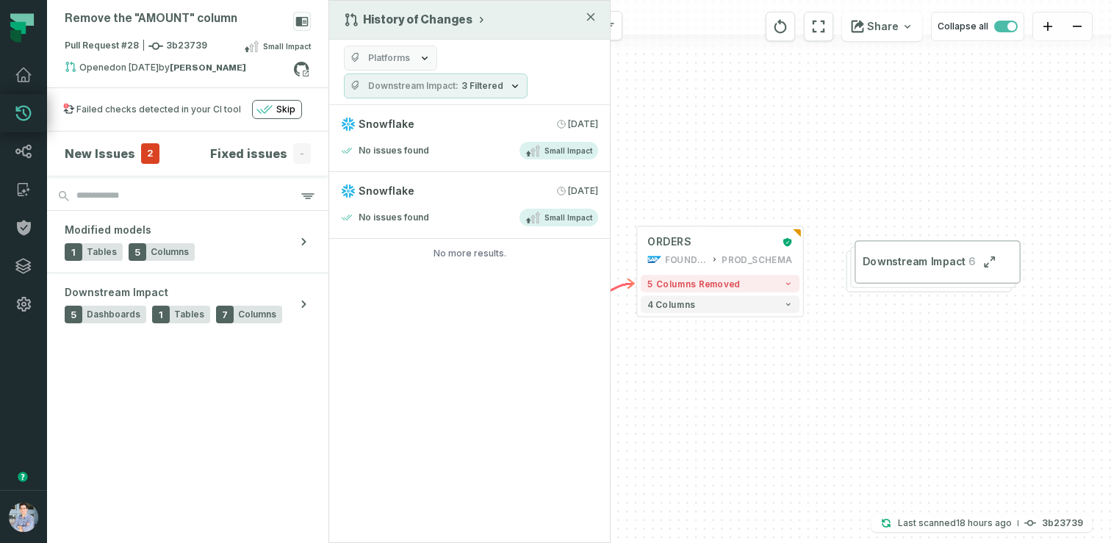
click at [420, 52] on icon "button" at bounding box center [425, 58] width 12 height 12
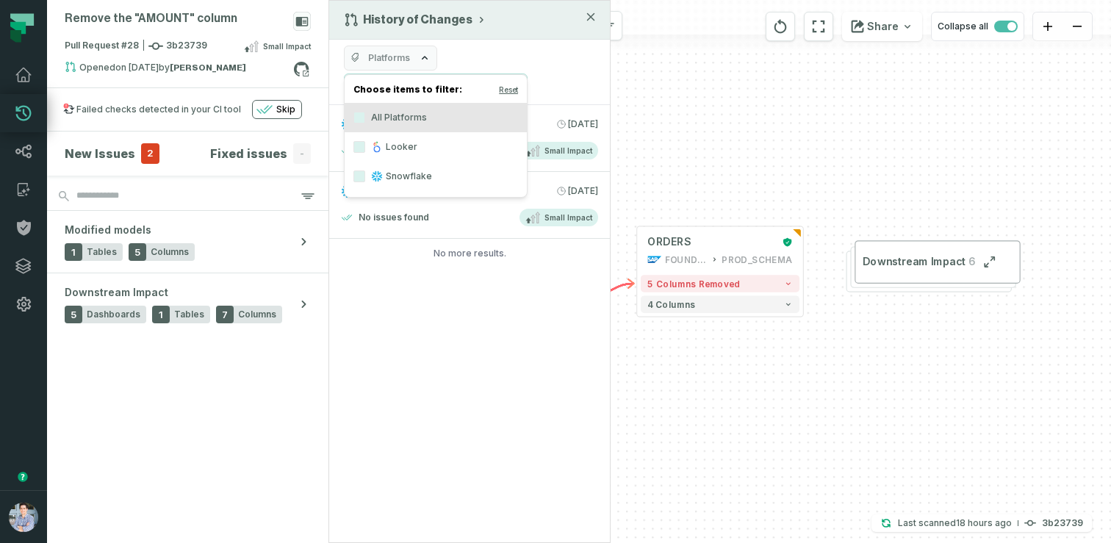
click at [410, 302] on div "History of Changes Platforms Downstream Impact 3 Filtered Snowflake 8/12/2025, …" at bounding box center [470, 271] width 282 height 543
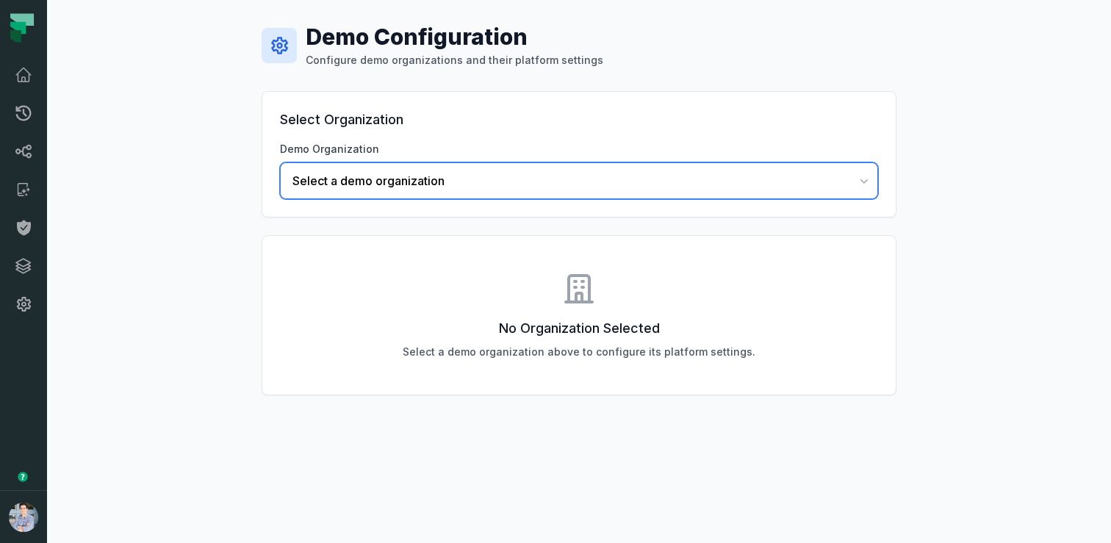
click at [534, 181] on span "Select a demo organization" at bounding box center [571, 181] width 556 height 18
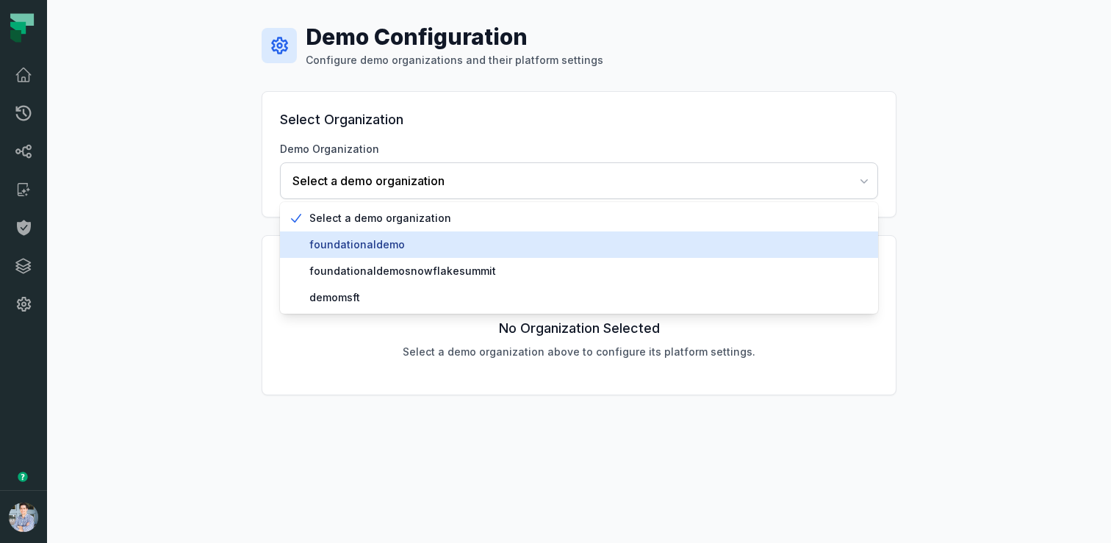
click at [357, 241] on span "foundationaldemo" at bounding box center [587, 244] width 557 height 15
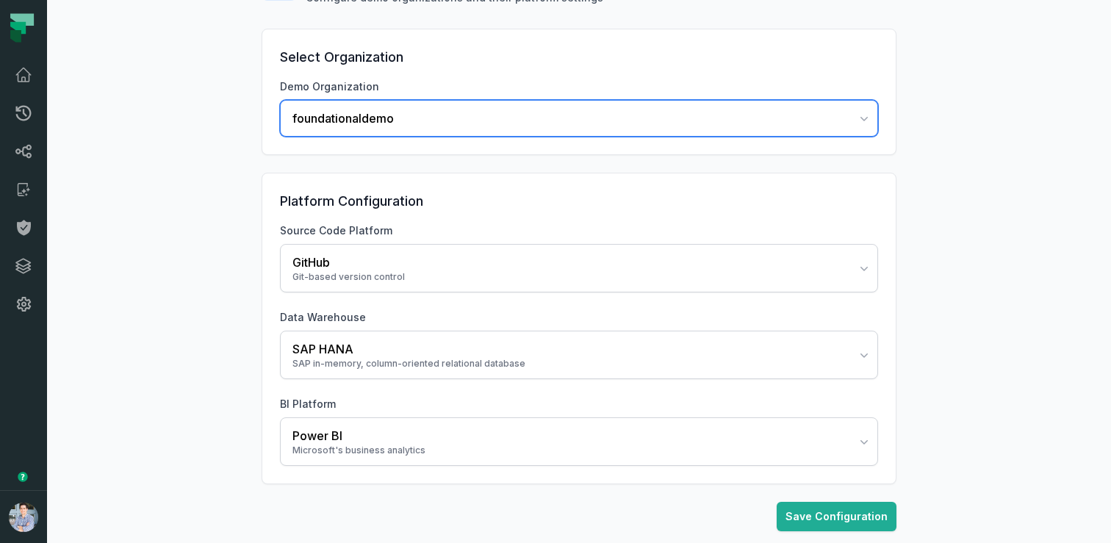
scroll to position [65, 0]
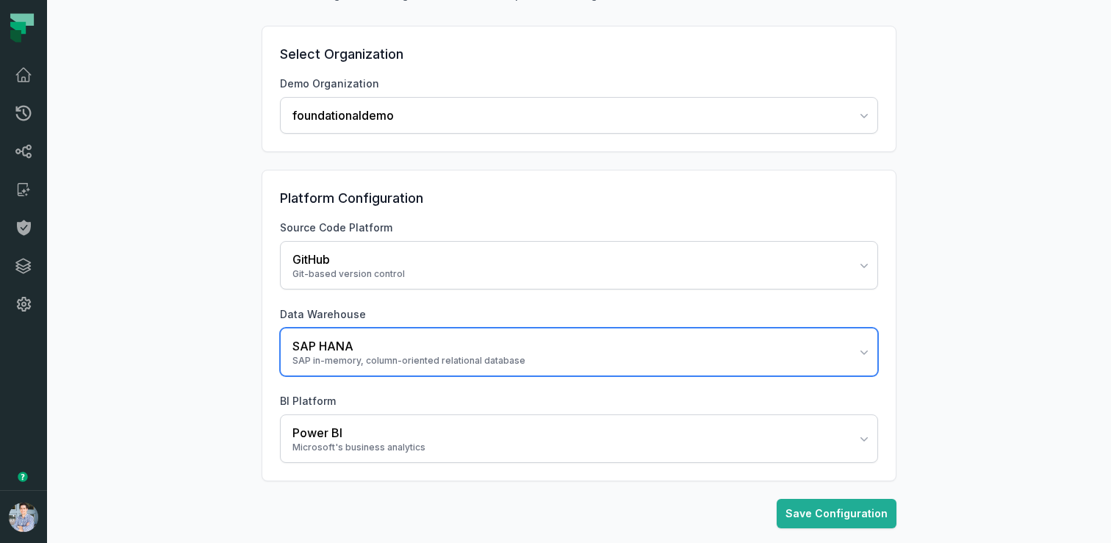
click at [380, 359] on div "SAP in-memory, column-oriented relational database" at bounding box center [571, 361] width 556 height 12
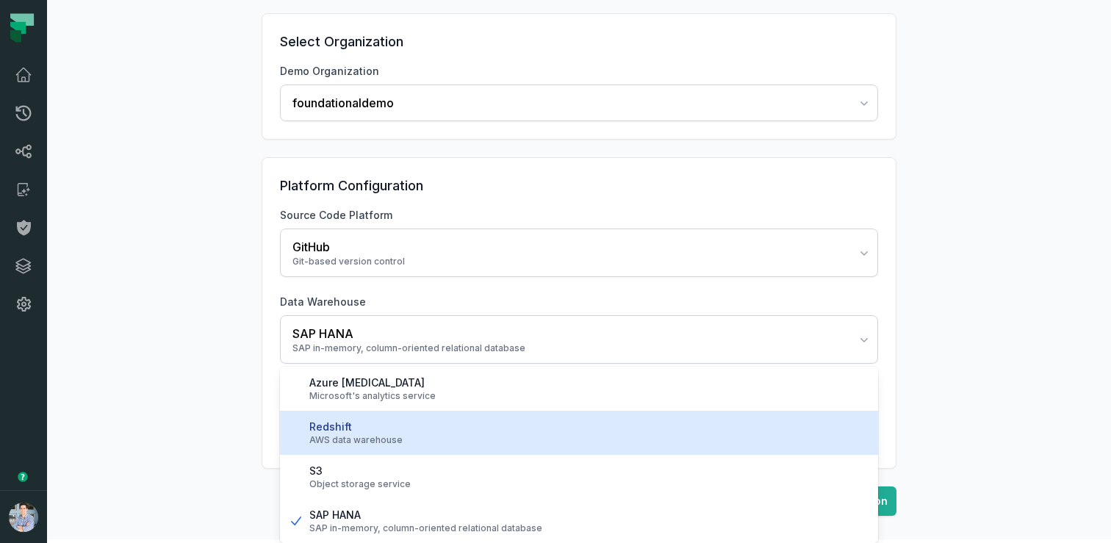
scroll to position [270, 0]
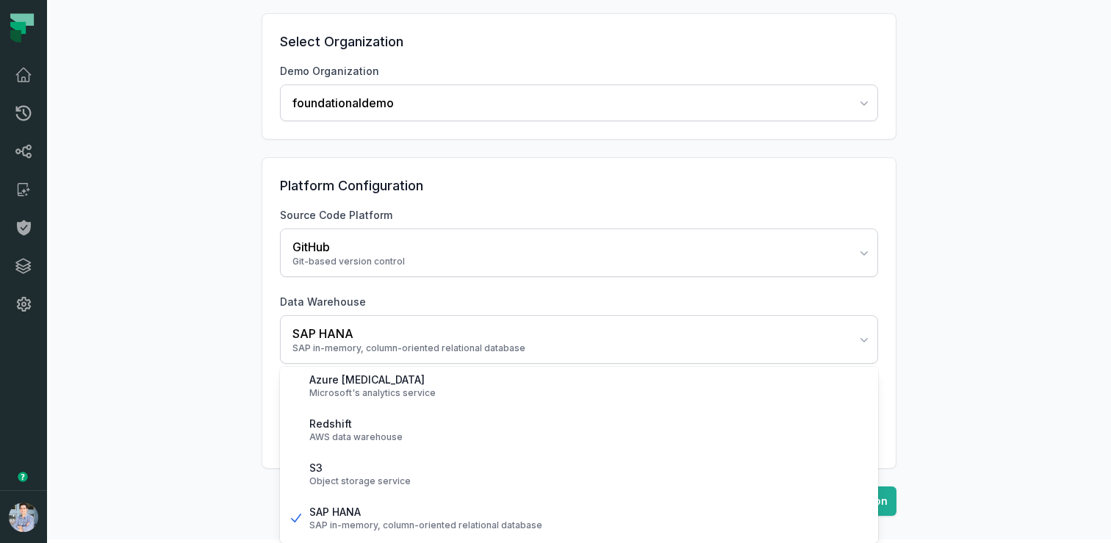
click at [196, 447] on div "Demo Configuration Configure demo organizations and their platform settings Sel…" at bounding box center [579, 230] width 1064 height 617
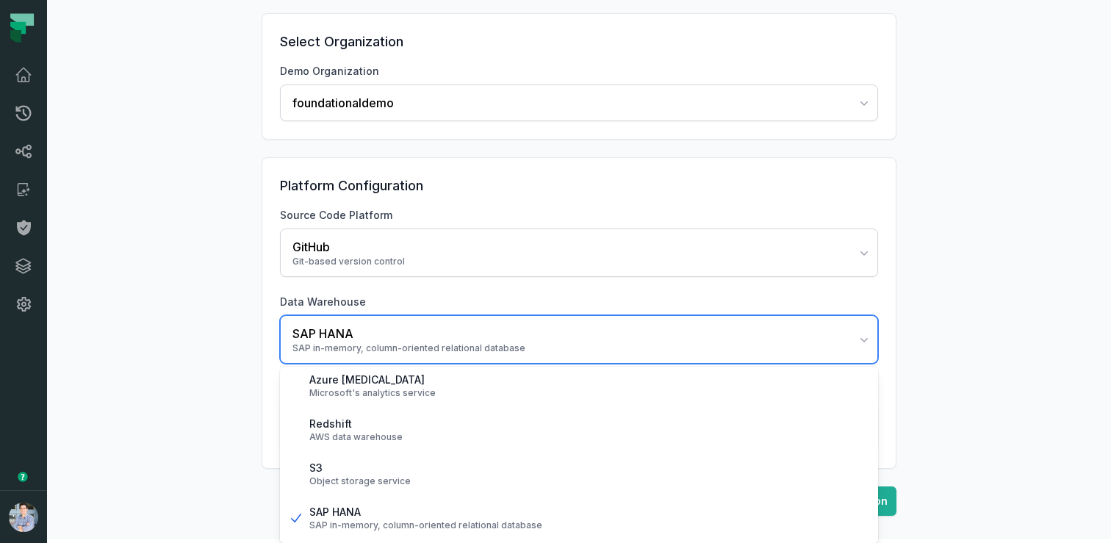
scroll to position [74, 0]
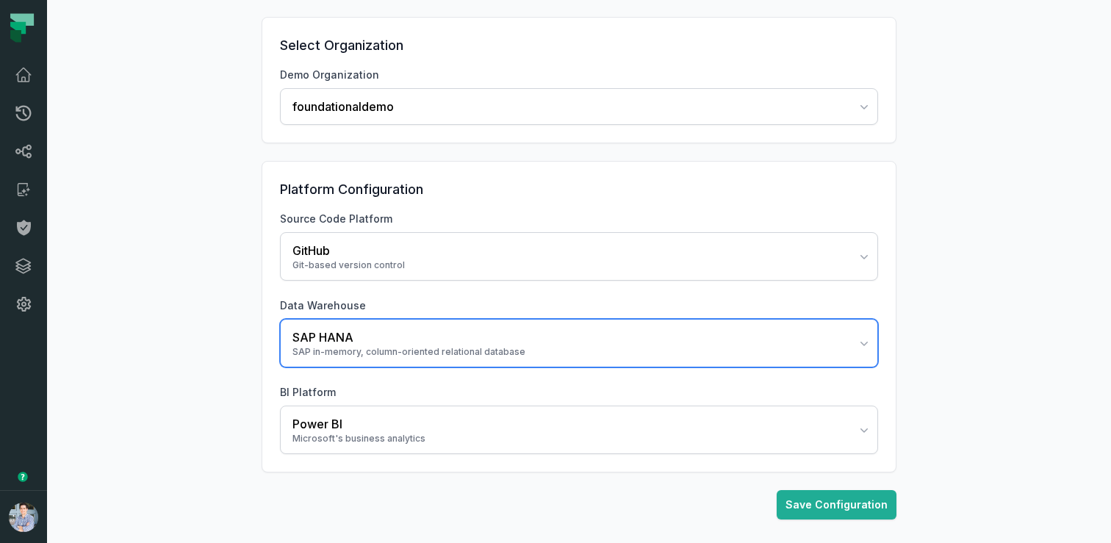
click at [681, 359] on button "SAP HANA SAP in-memory, column-oriented relational database" at bounding box center [579, 343] width 598 height 49
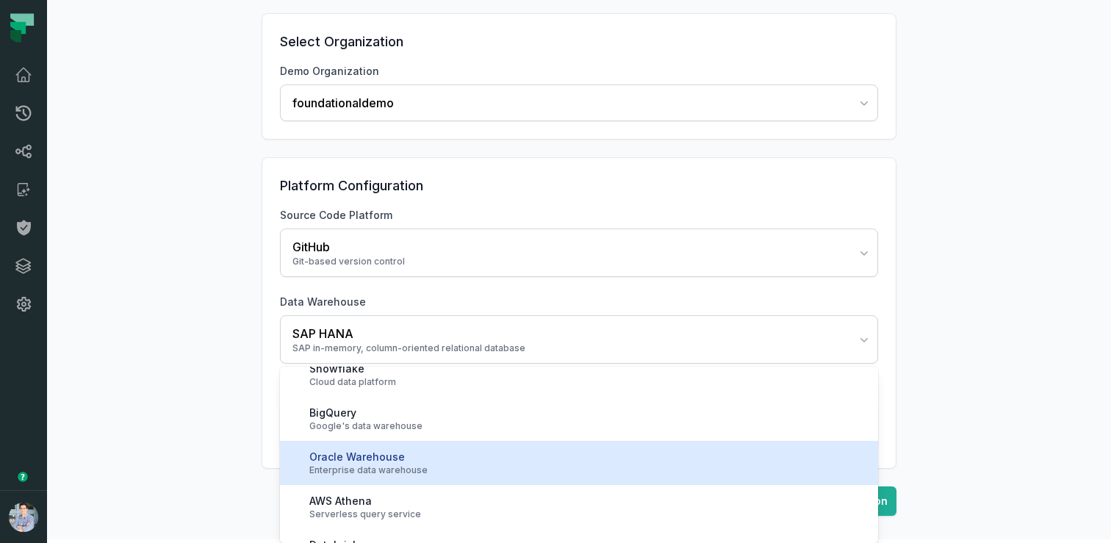
scroll to position [0, 0]
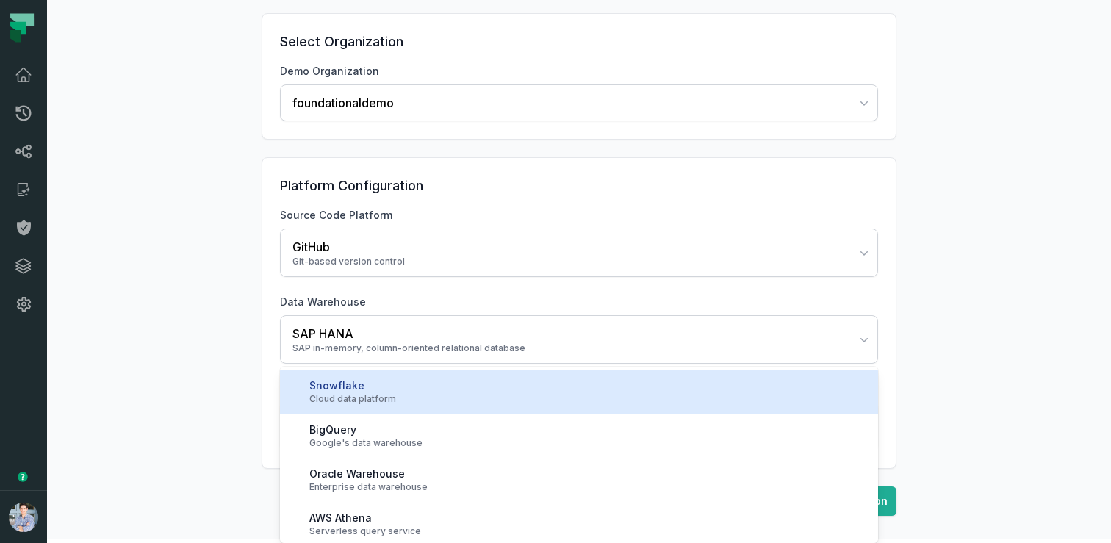
click at [367, 396] on div "Cloud data platform" at bounding box center [587, 399] width 557 height 12
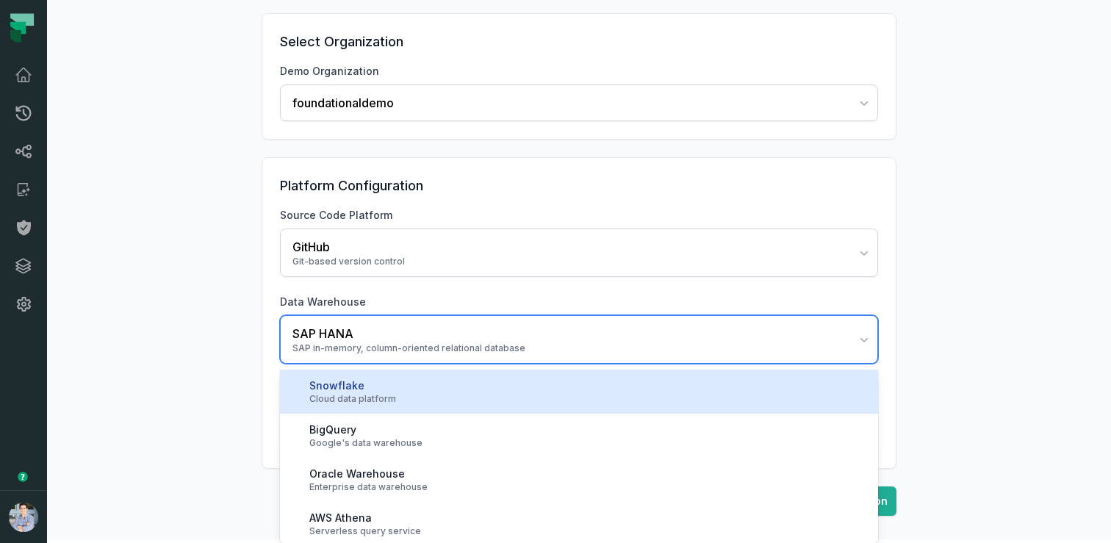
scroll to position [74, 0]
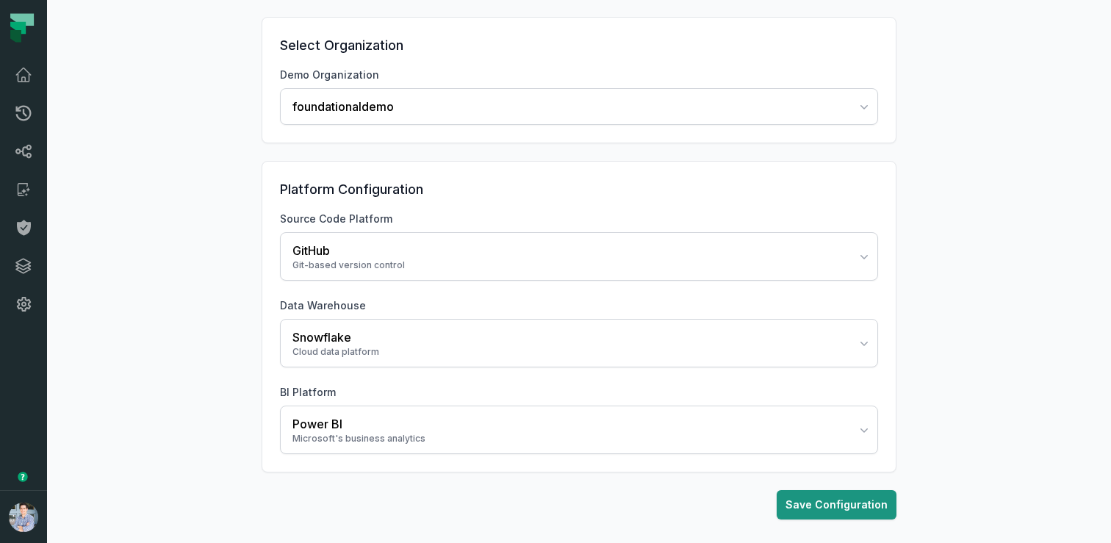
click at [842, 501] on button "Save Configuration" at bounding box center [837, 504] width 120 height 29
click at [108, 148] on div "Demo Configuration Configure demo organizations and their platform settings Sel…" at bounding box center [579, 263] width 1064 height 675
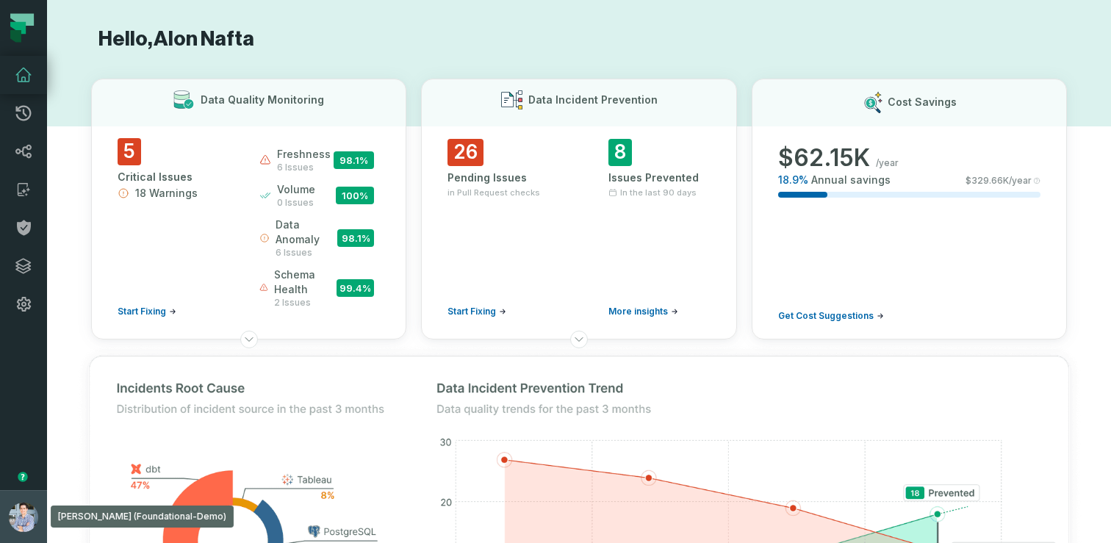
click at [6, 492] on button "Alon Nafta (Foundational-Demo) alon@foundational.io" at bounding box center [23, 516] width 47 height 53
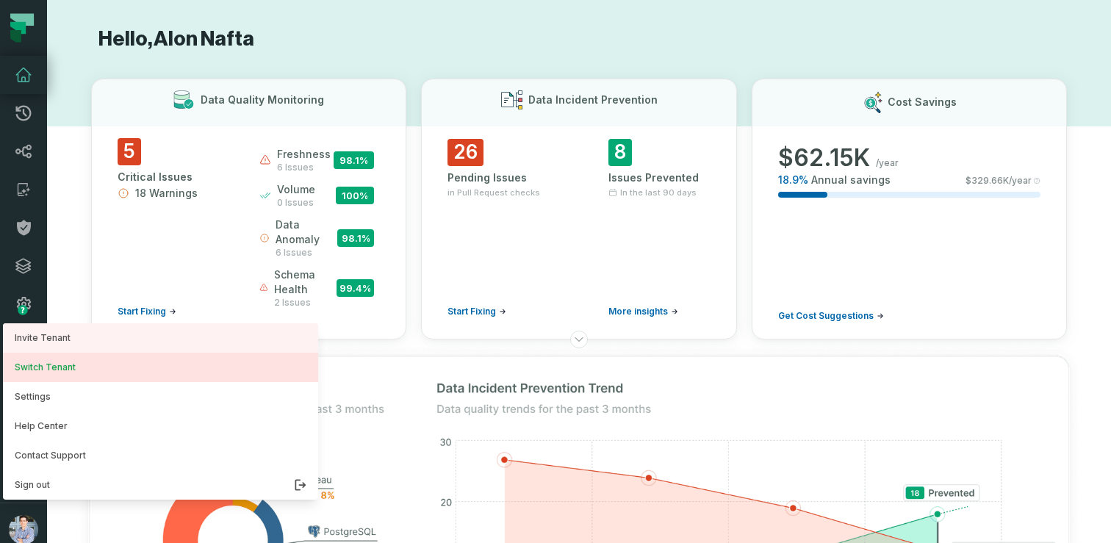
click at [46, 376] on button "Switch Tenant" at bounding box center [160, 367] width 315 height 29
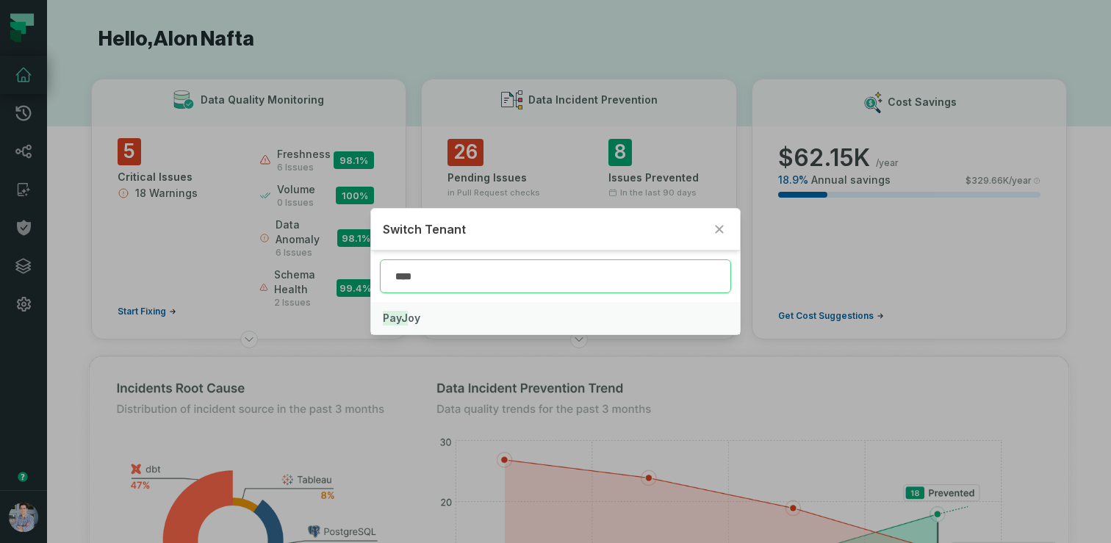
type input "****"
click at [437, 315] on button "PayJ oy" at bounding box center [555, 318] width 369 height 32
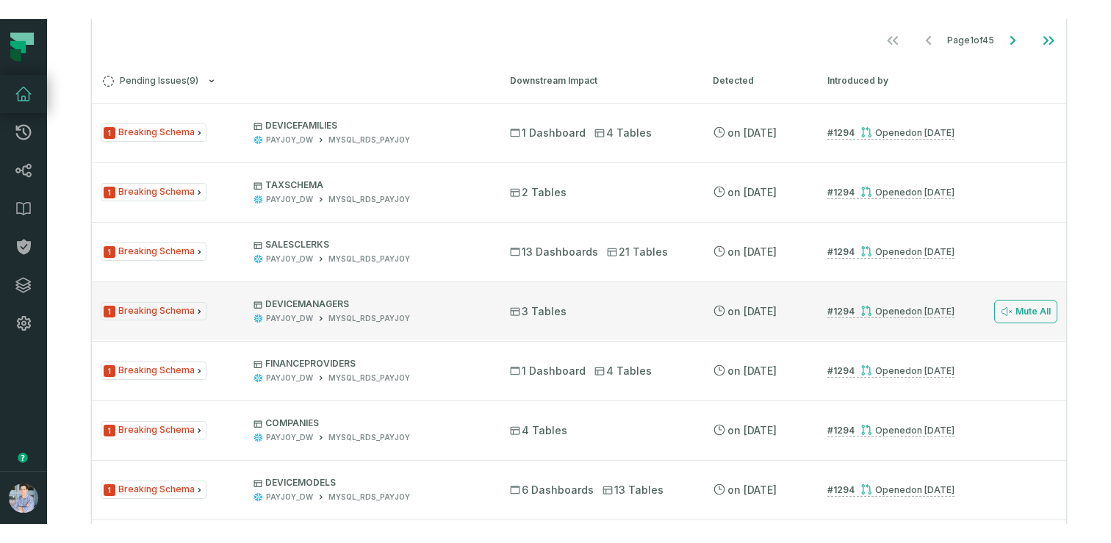
scroll to position [739, 0]
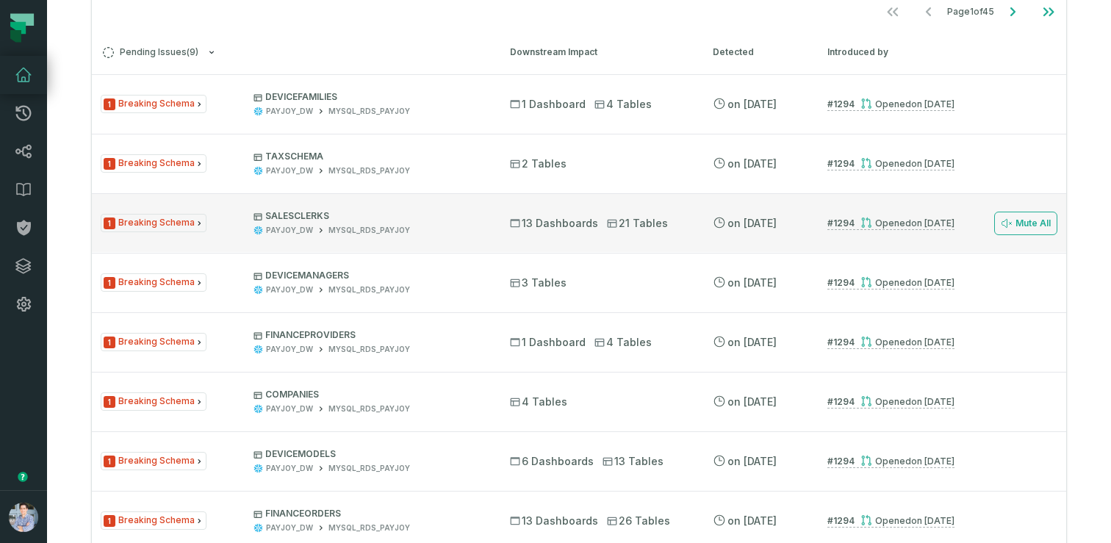
click at [166, 225] on span "1 Breaking Schema" at bounding box center [154, 223] width 106 height 18
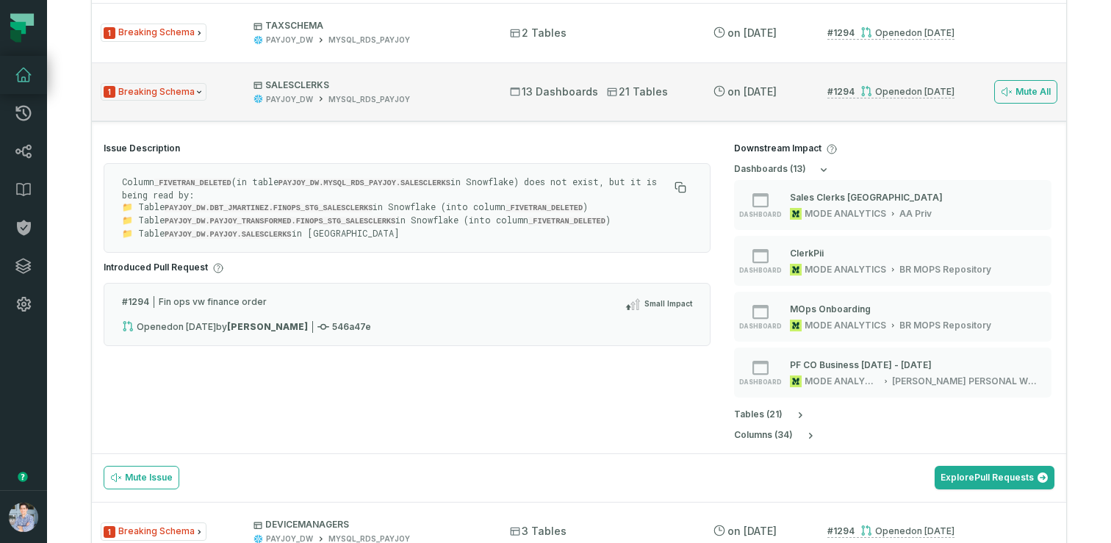
scroll to position [882, 0]
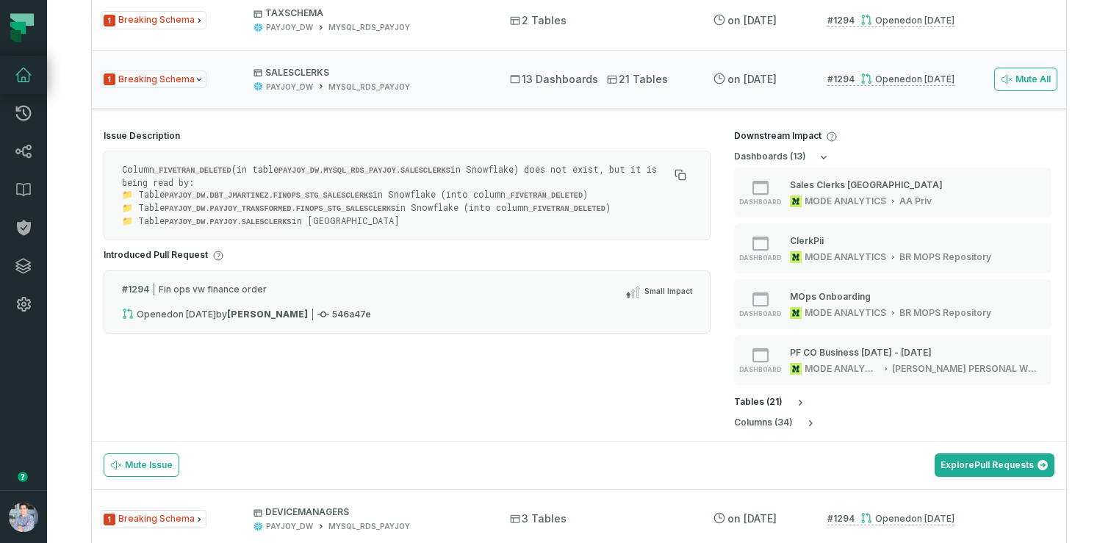
click at [759, 401] on h5 "table s ( 21 )" at bounding box center [758, 402] width 49 height 11
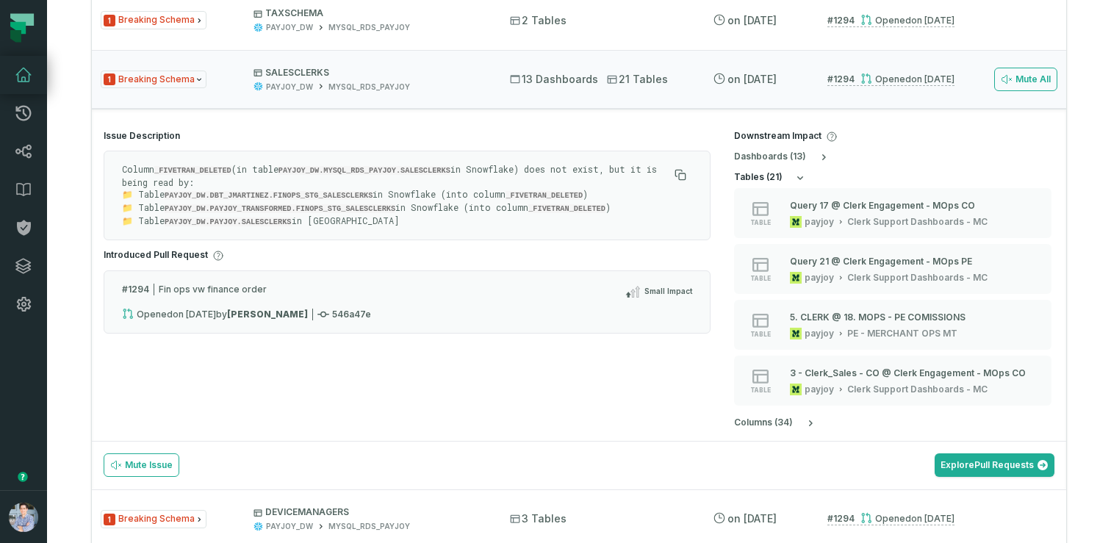
click at [789, 177] on button "table s ( 21 )" at bounding box center [770, 178] width 72 height 12
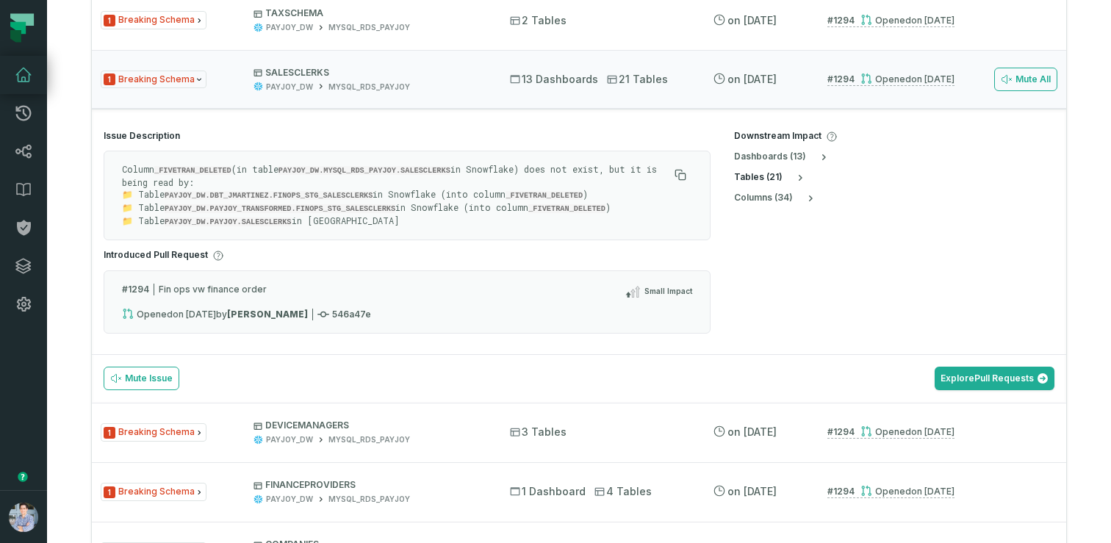
click at [785, 174] on button "table s ( 21 )" at bounding box center [770, 178] width 72 height 12
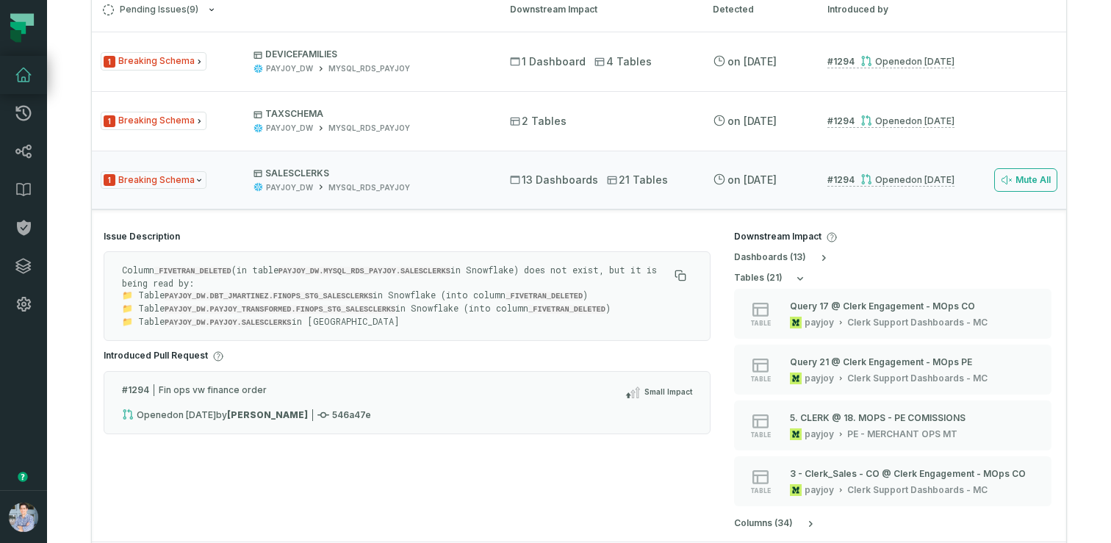
scroll to position [777, 0]
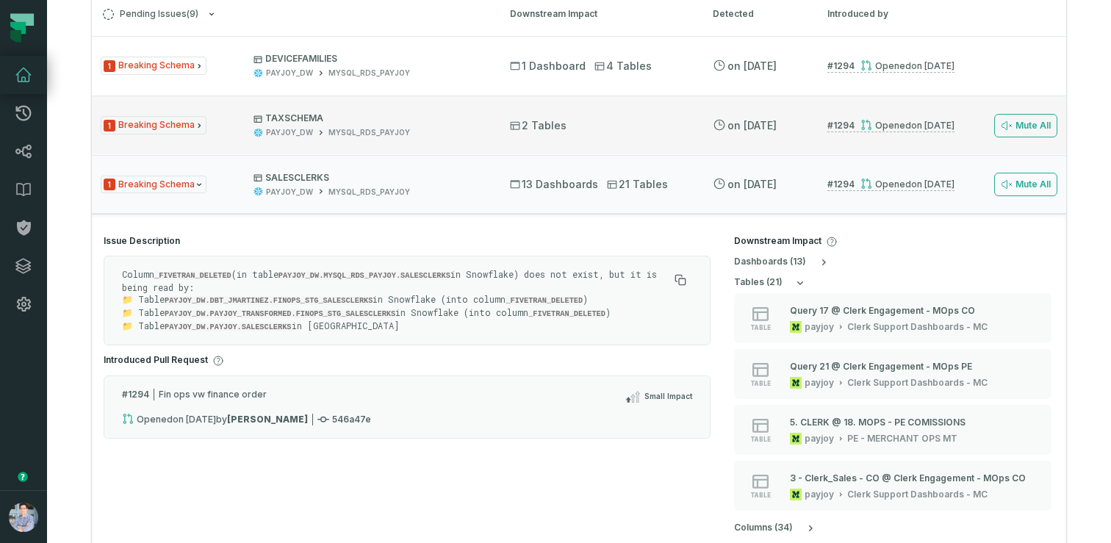
click at [453, 118] on p "TAXSCHEMA" at bounding box center [368, 118] width 229 height 12
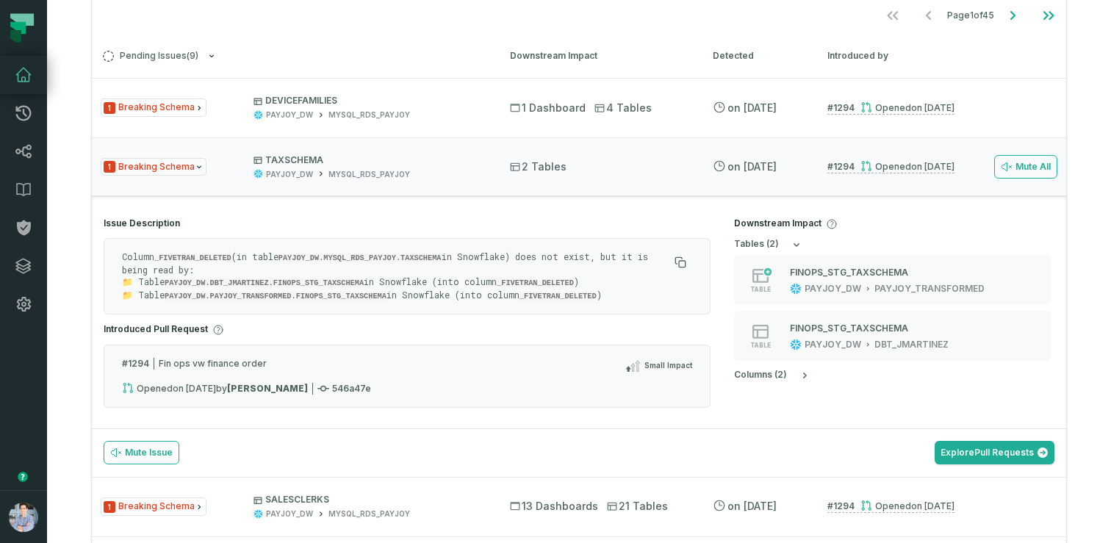
scroll to position [704, 0]
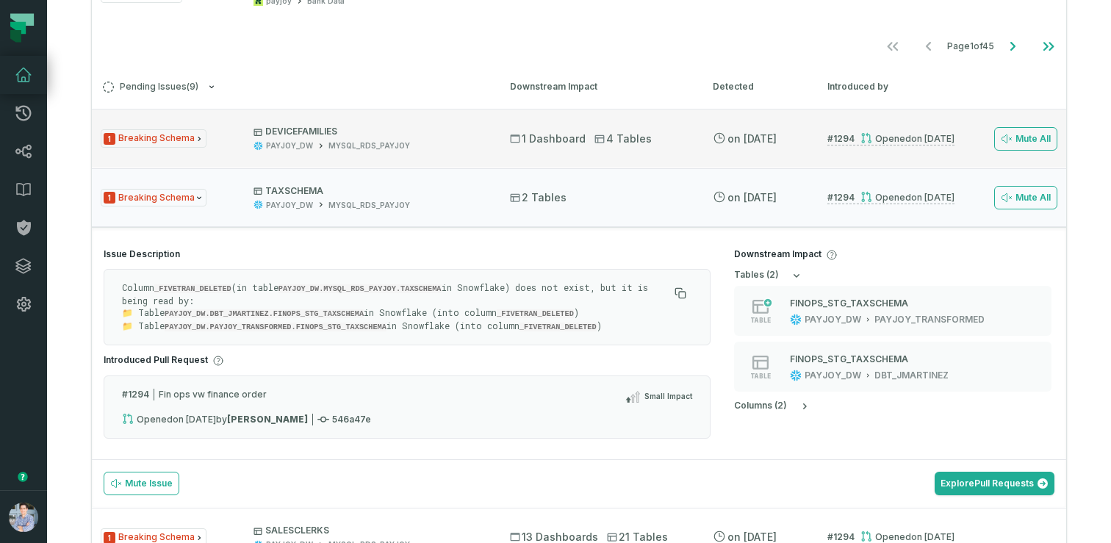
click at [555, 148] on div "1 Breaking Schema DEVICEFAMILIES PAYJOY_DW MYSQL_RDS_PAYJOY 1 Dashboard 4 Table…" at bounding box center [579, 138] width 975 height 59
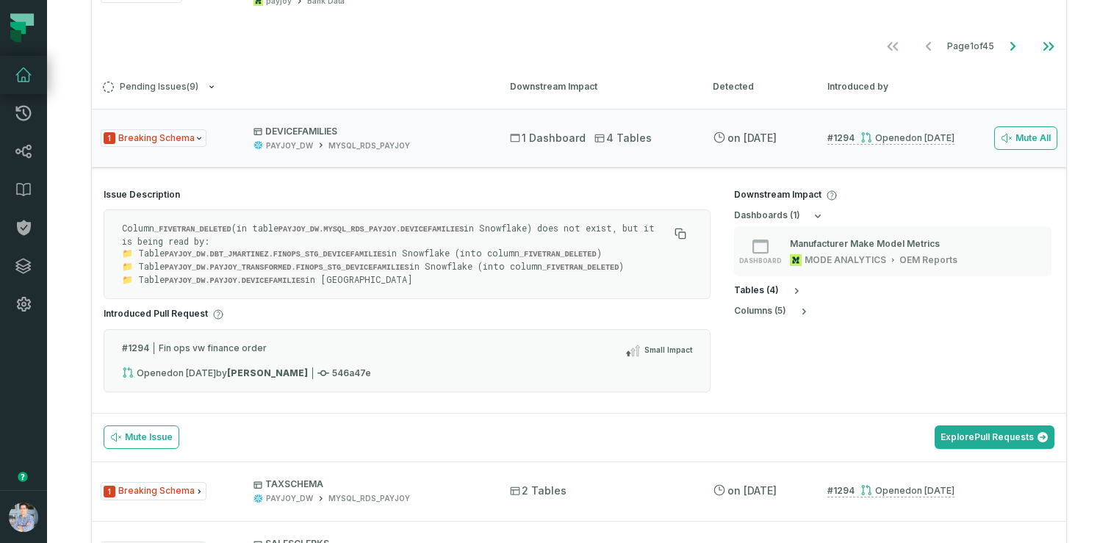
click at [791, 290] on icon "button" at bounding box center [797, 291] width 12 height 12
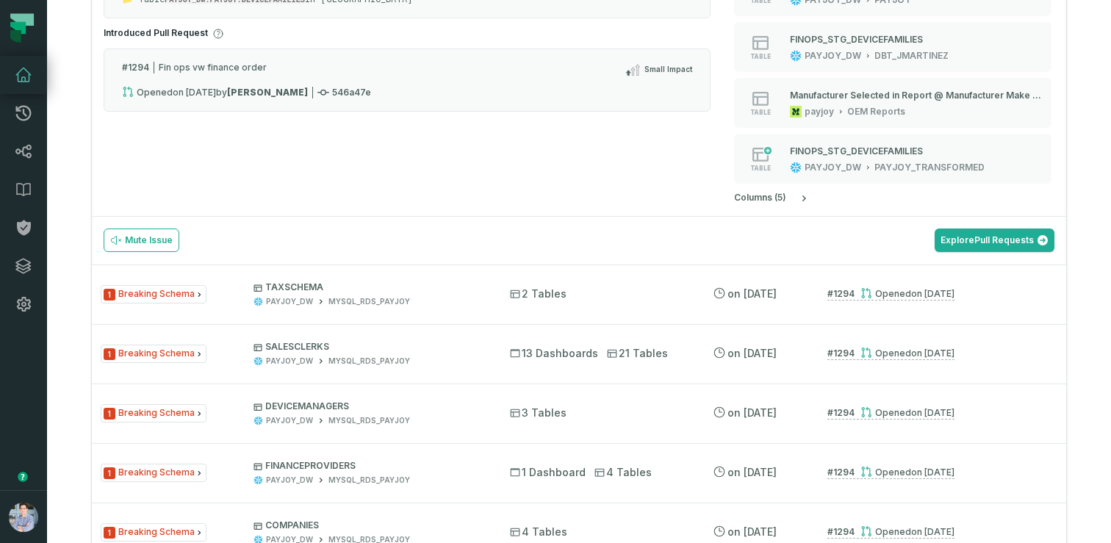
scroll to position [986, 0]
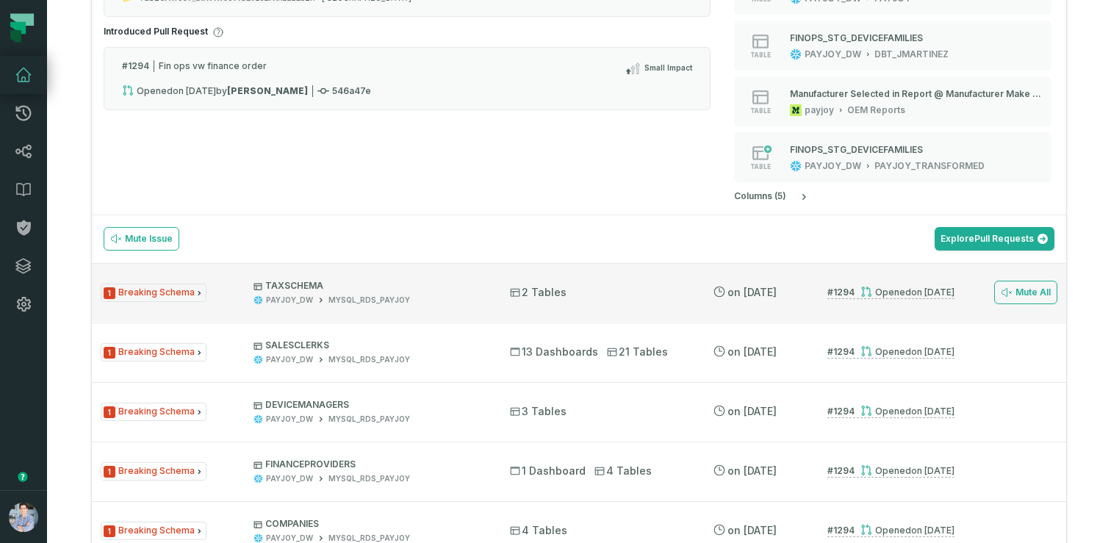
click at [706, 294] on div "1 Breaking Schema TAXSCHEMA PAYJOY_DW MYSQL_RDS_PAYJOY 2 Tables [DATE] 1:33:34 …" at bounding box center [579, 292] width 975 height 59
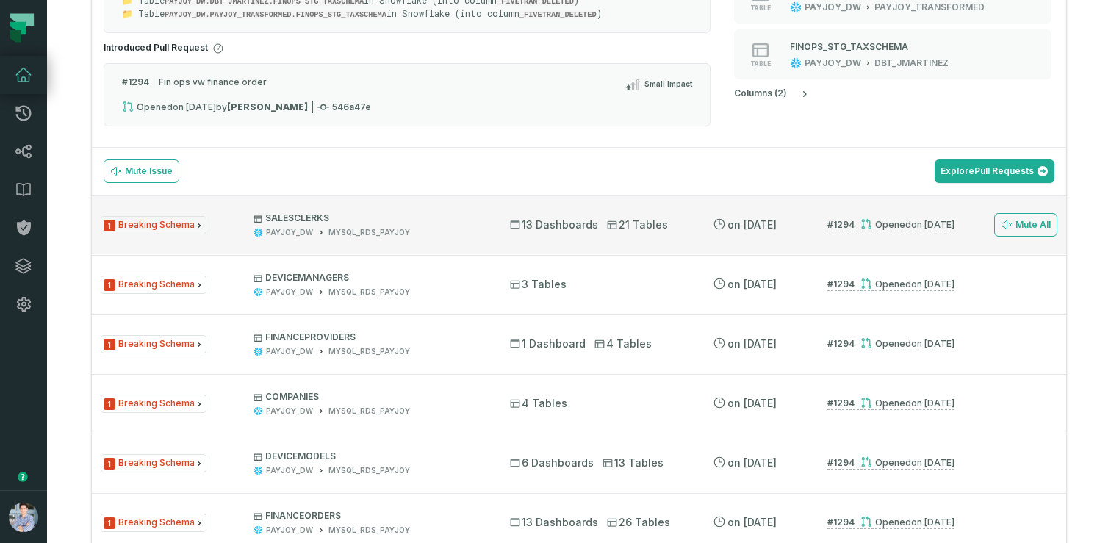
scroll to position [1025, 0]
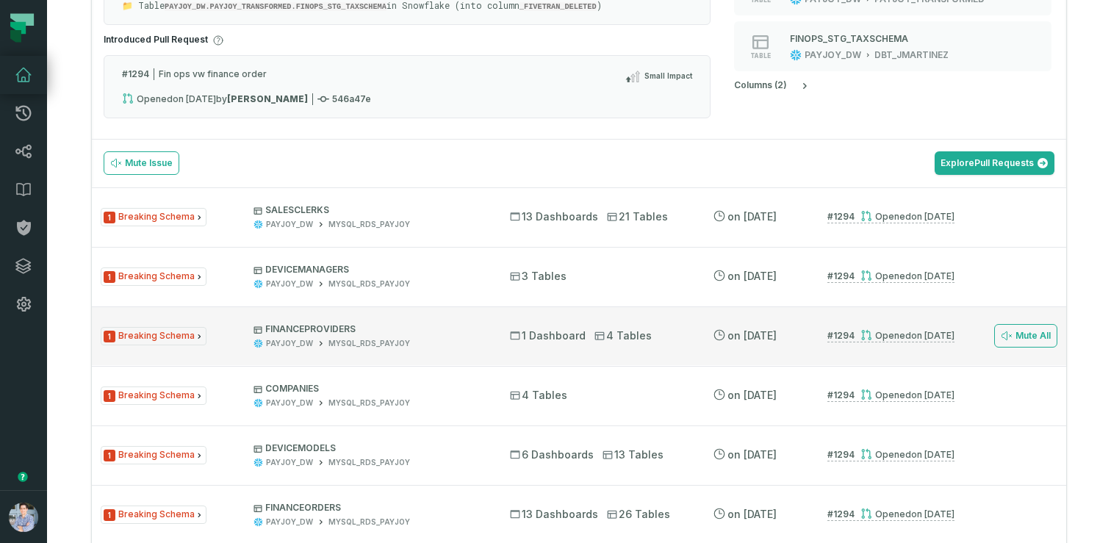
click at [672, 323] on div "1 Breaking Schema FINANCEPROVIDERS PAYJOY_DW MYSQL_RDS_PAYJOY 1 Dashboard 4 Tab…" at bounding box center [579, 335] width 975 height 59
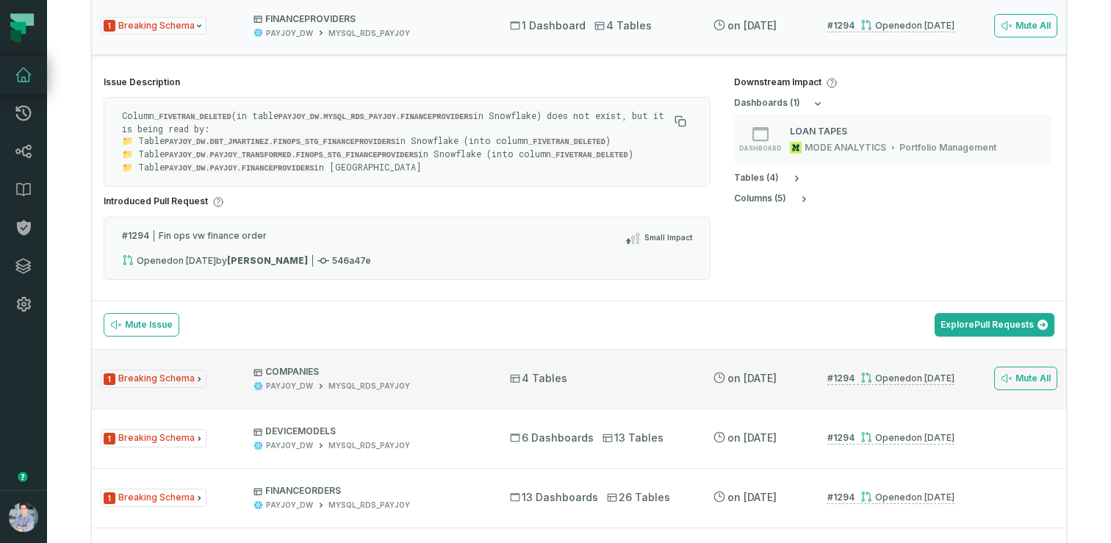
scroll to position [1056, 0]
click at [657, 373] on div "4 Tables" at bounding box center [598, 377] width 176 height 15
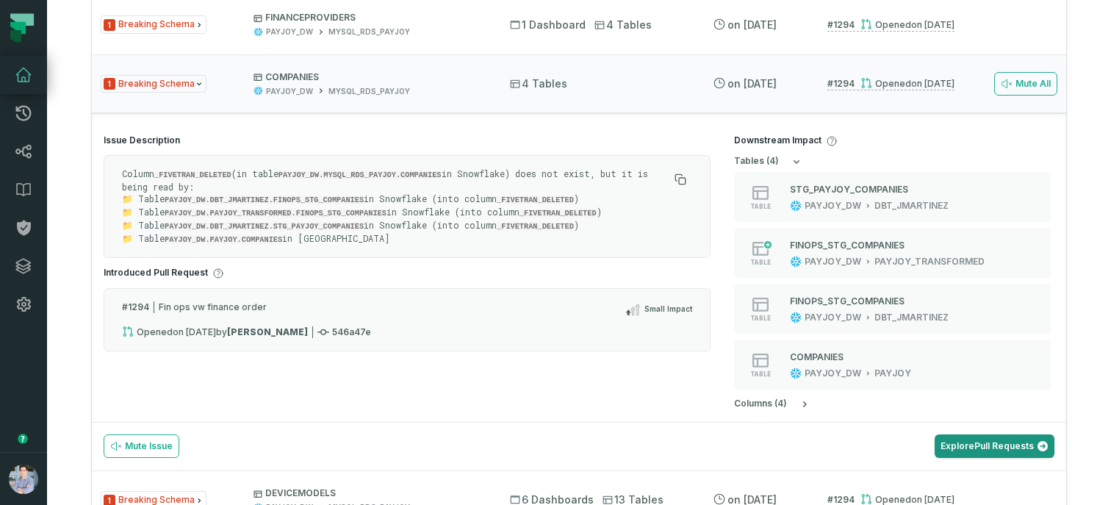
click at [972, 445] on link "Explore Pull Requests" at bounding box center [995, 446] width 120 height 24
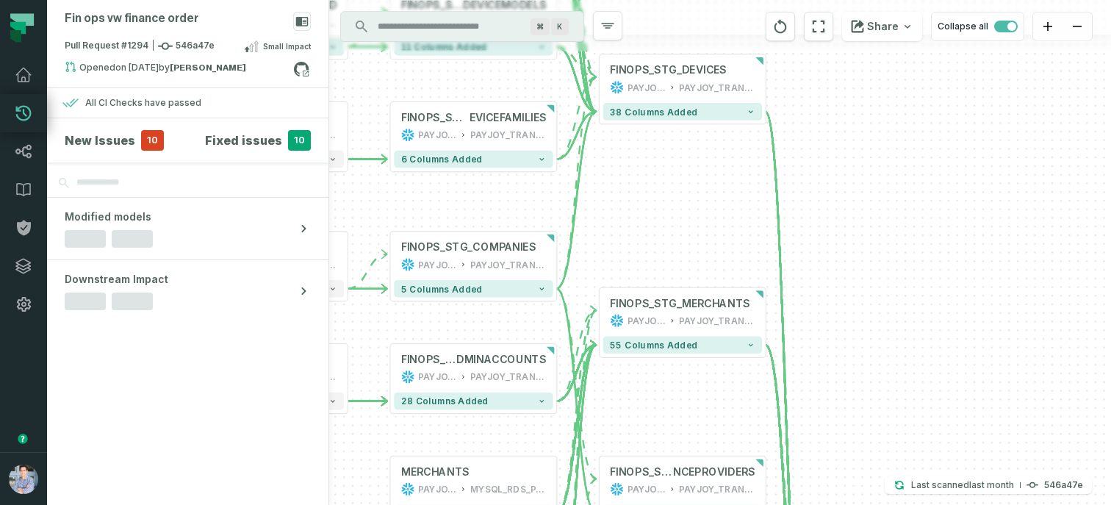
drag, startPoint x: 900, startPoint y: 387, endPoint x: 687, endPoint y: 237, distance: 260.6
click at [687, 237] on div "... INT_FINANCE_ORDERS_FEESCHE MA_FLATTENED PAYJOY_DW PAYJOY_TRANSFORMED ... 12…" at bounding box center [720, 252] width 782 height 505
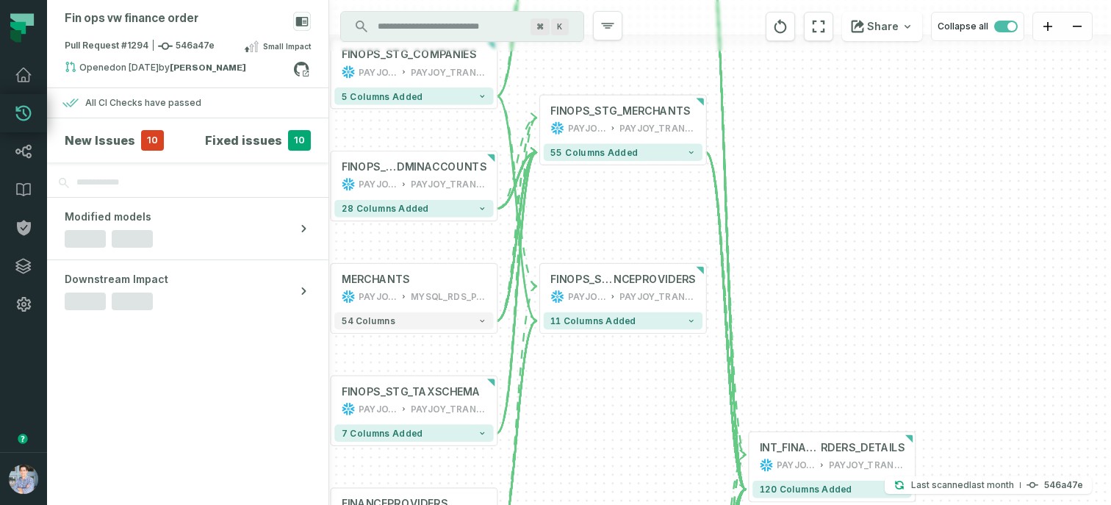
drag, startPoint x: 858, startPoint y: 408, endPoint x: 794, endPoint y: 199, distance: 218.5
click at [794, 199] on div "... INT_FINANCE_ORDERS_FEESCHE MA_FLATTENED PAYJOY_DW PAYJOY_TRANSFORMED ... 12…" at bounding box center [720, 252] width 782 height 505
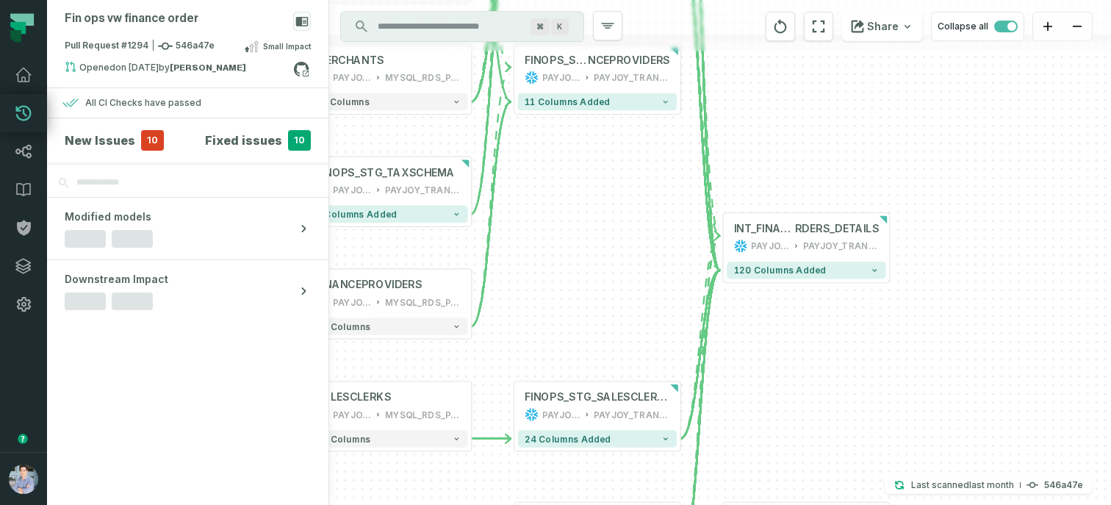
drag, startPoint x: 789, startPoint y: 363, endPoint x: 769, endPoint y: 161, distance: 203.2
click at [769, 161] on div "... INT_FINANCE_ORDERS_FEESCHE MA_FLATTENED PAYJOY_DW PAYJOY_TRANSFORMED ... 12…" at bounding box center [720, 252] width 782 height 505
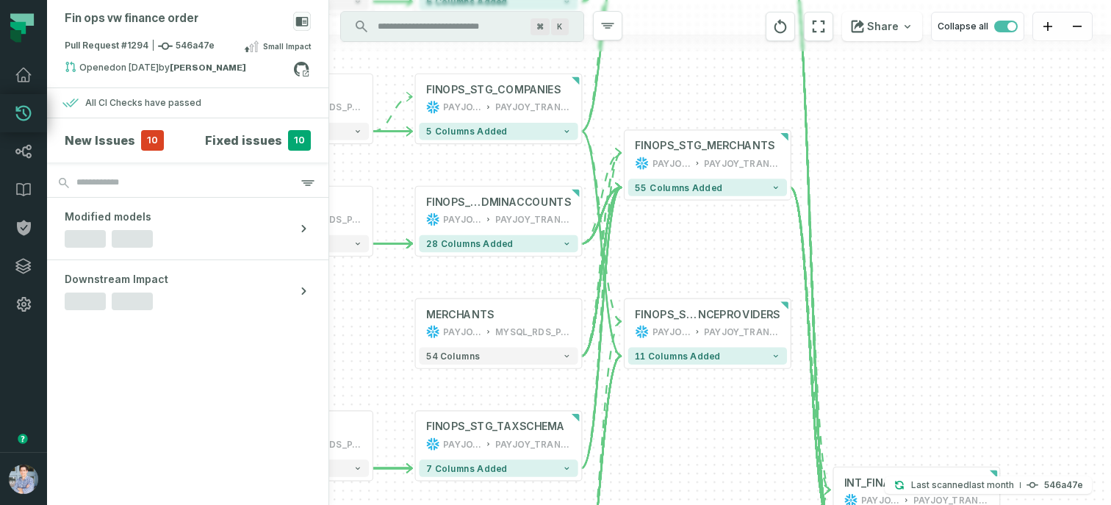
drag, startPoint x: 742, startPoint y: 353, endPoint x: 855, endPoint y: 223, distance: 171.9
click at [855, 223] on div "... INT_FINANCE_ORDERS_FEESCHE MA_FLATTENED PAYJOY_DW PAYJOY_TRANSFORMED ... 12…" at bounding box center [720, 252] width 782 height 505
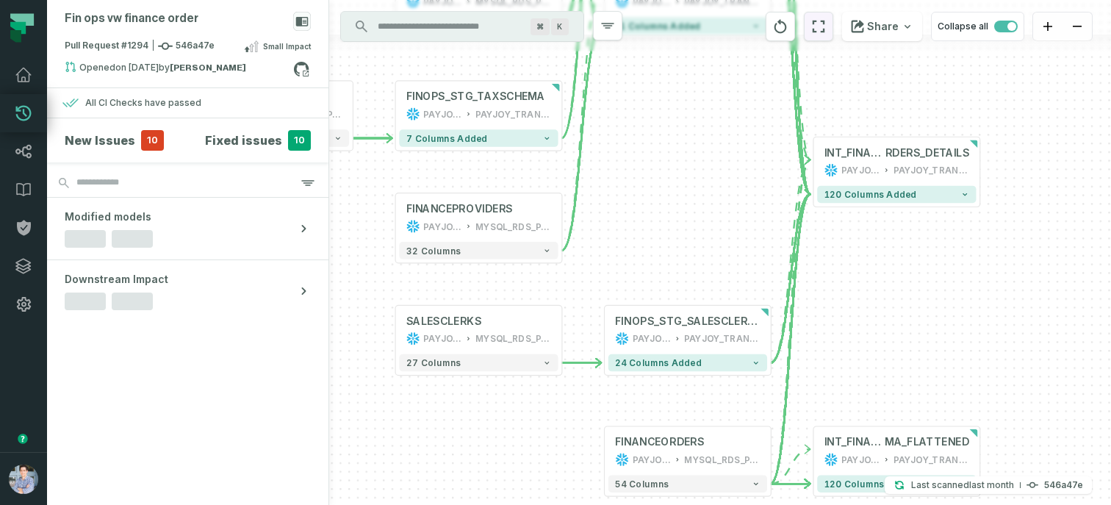
drag, startPoint x: 858, startPoint y: 344, endPoint x: 836, endPoint y: 24, distance: 320.5
click at [836, 24] on div "... INT_FINANCE_ORDERS_FEESCHE MA_FLATTENED PAYJOY_DW PAYJOY_TRANSFORMED ... 12…" at bounding box center [720, 252] width 782 height 505
